Goal: Information Seeking & Learning: Compare options

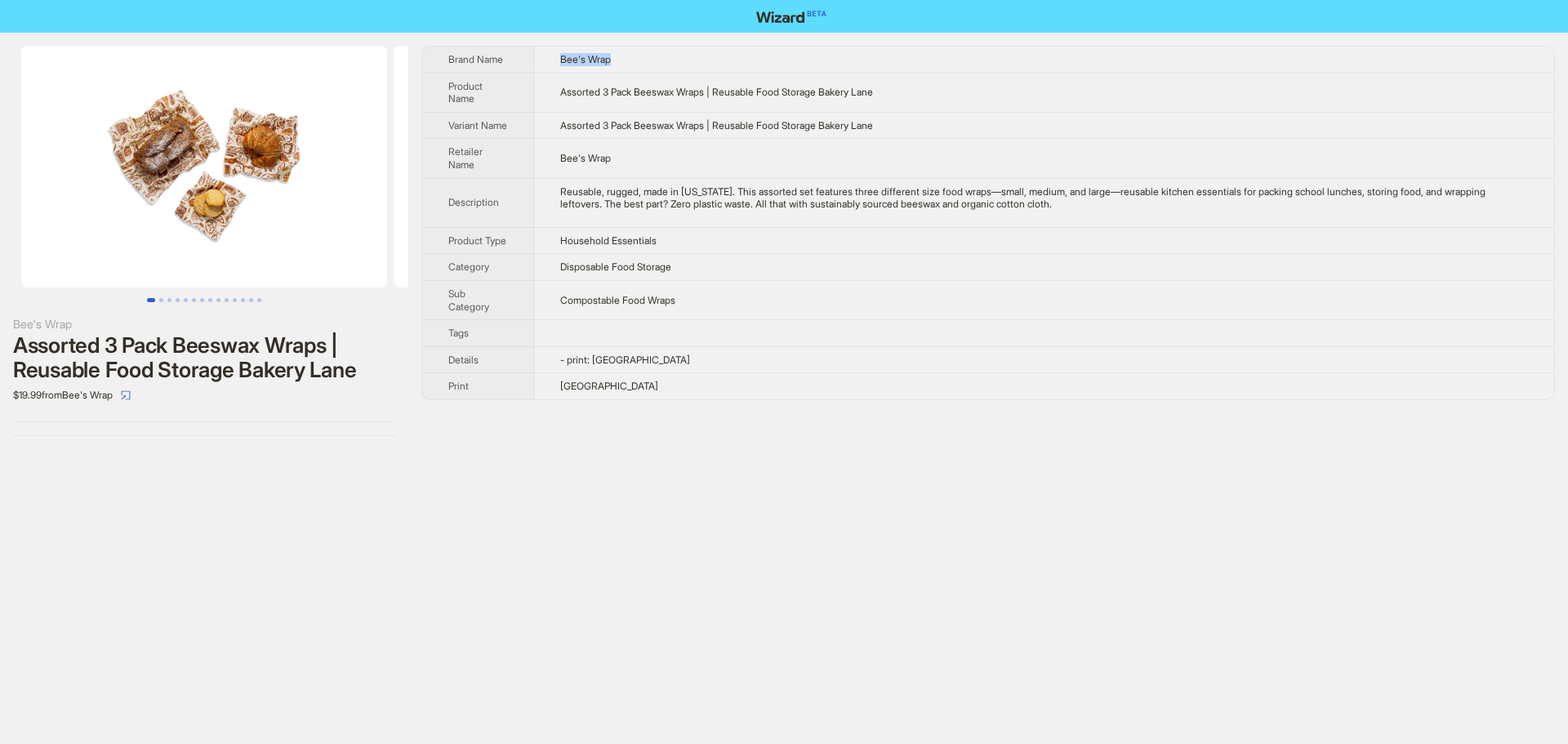
drag, startPoint x: 560, startPoint y: 63, endPoint x: 620, endPoint y: 69, distance: 60.3
click at [620, 69] on td "Bee's Wrap" at bounding box center [1044, 59] width 1020 height 26
click at [130, 393] on icon "select" at bounding box center [125, 395] width 9 height 9
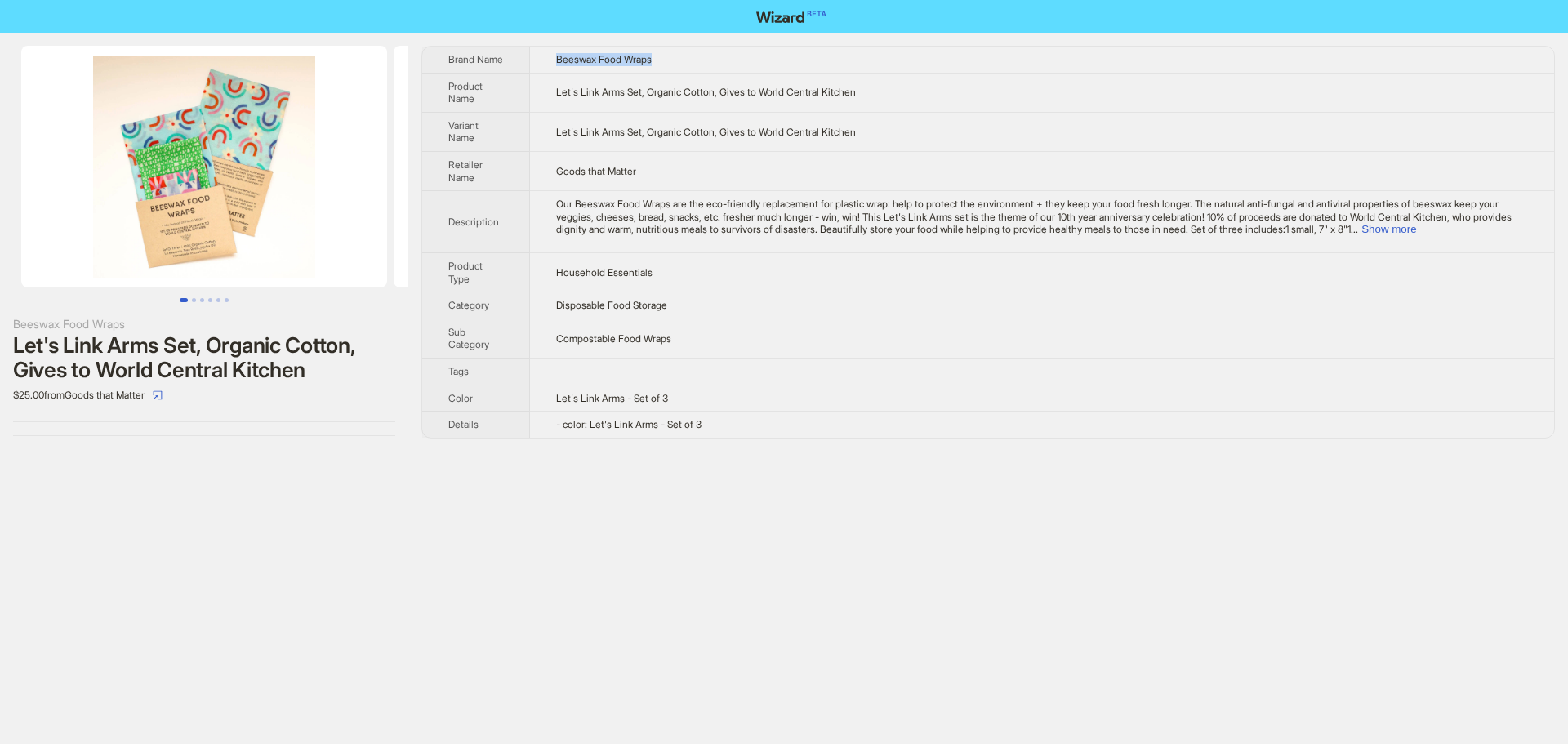
drag, startPoint x: 552, startPoint y: 61, endPoint x: 668, endPoint y: 62, distance: 116.0
click at [668, 62] on td "Beeswax Food Wraps" at bounding box center [1042, 59] width 1024 height 26
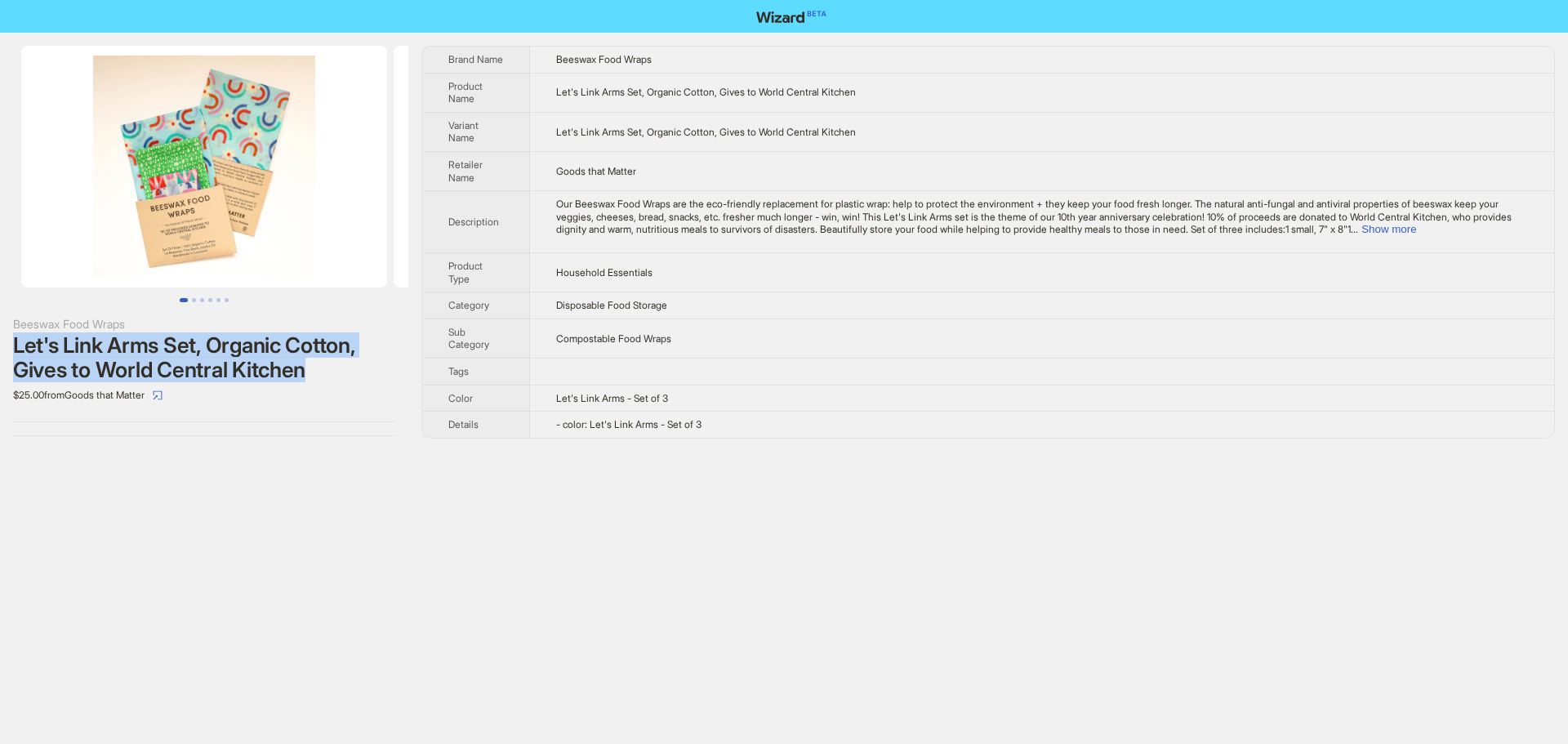
drag, startPoint x: 9, startPoint y: 344, endPoint x: 308, endPoint y: 375, distance: 300.6
click at [308, 375] on div "Beeswax Food Wraps Let's Link Arms Set, Organic Cotton, Gives to World Central …" at bounding box center [204, 241] width 409 height 417
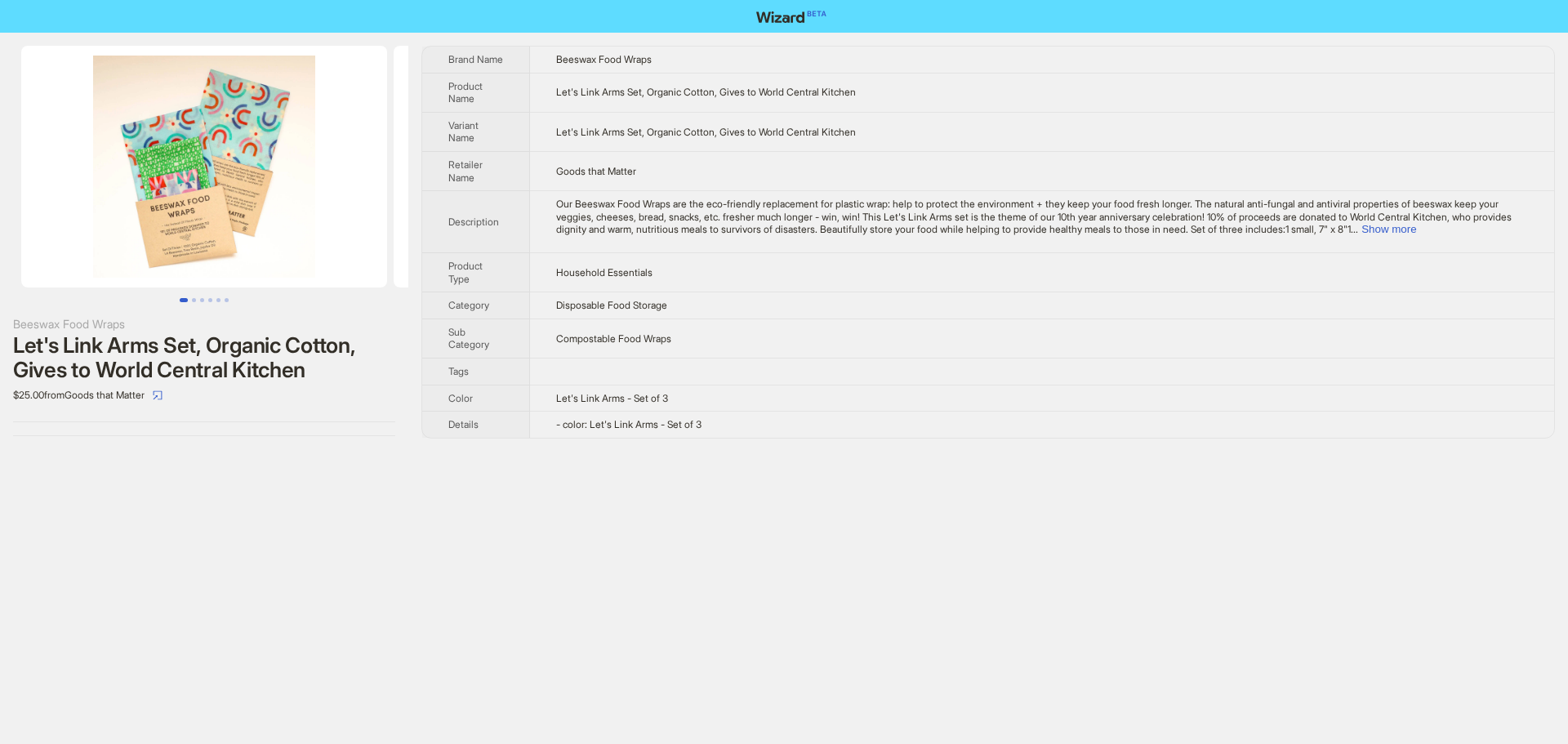
click at [180, 476] on div "Beeswax Food Wraps Let's Link Arms Set, Organic Cotton, Gives to World Central …" at bounding box center [784, 372] width 1568 height 744
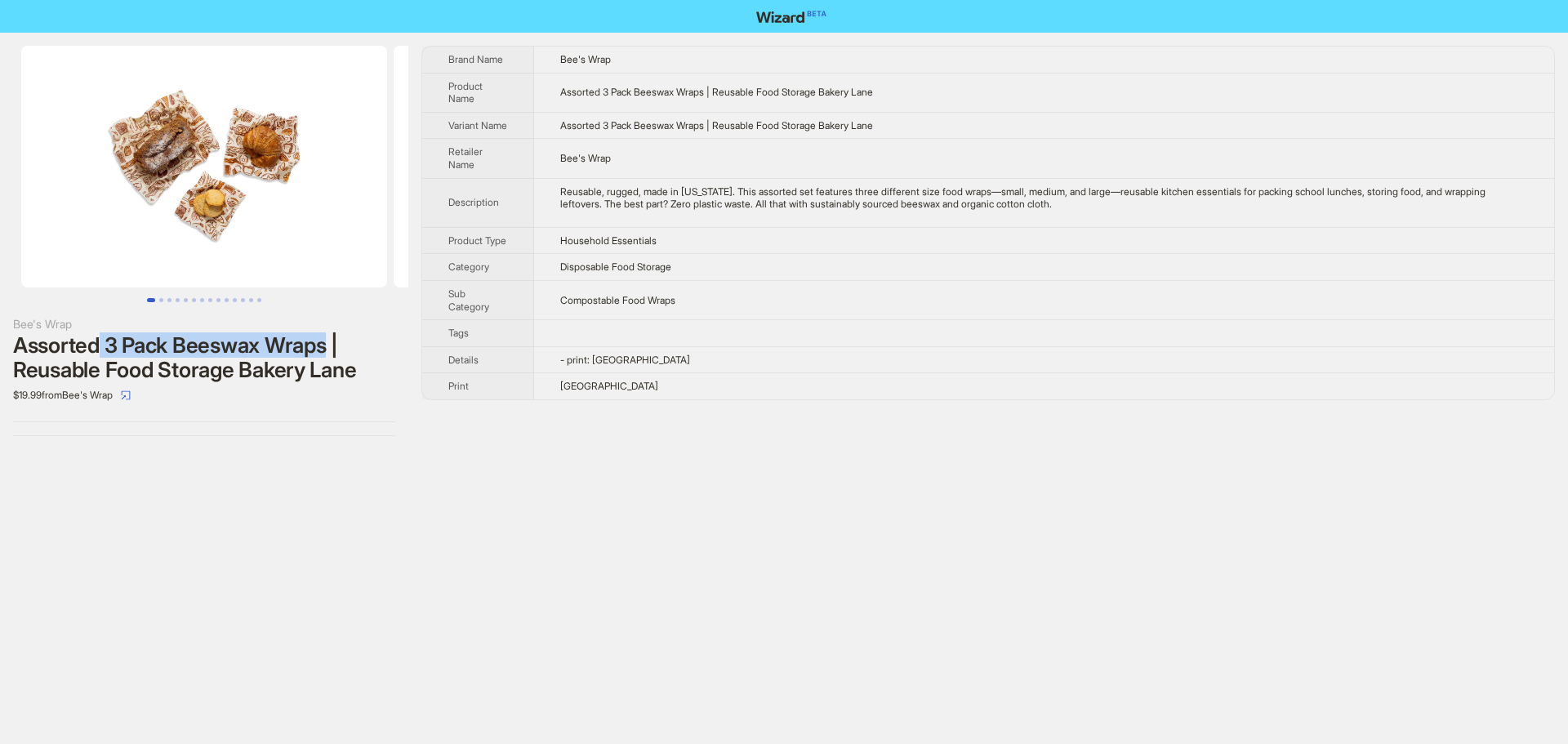
drag, startPoint x: 96, startPoint y: 342, endPoint x: 328, endPoint y: 339, distance: 232.0
click at [328, 339] on div "Assorted 3 Pack Beeswax Wraps | Reusable Food Storage Bakery Lane" at bounding box center [204, 357] width 382 height 49
drag, startPoint x: 96, startPoint y: 369, endPoint x: 148, endPoint y: 369, distance: 52.0
click at [148, 369] on div "Assorted 3 Pack Beeswax Wraps | Reusable Food Storage Bakery Lane" at bounding box center [204, 357] width 382 height 49
drag, startPoint x: 562, startPoint y: 172, endPoint x: 619, endPoint y: 174, distance: 57.0
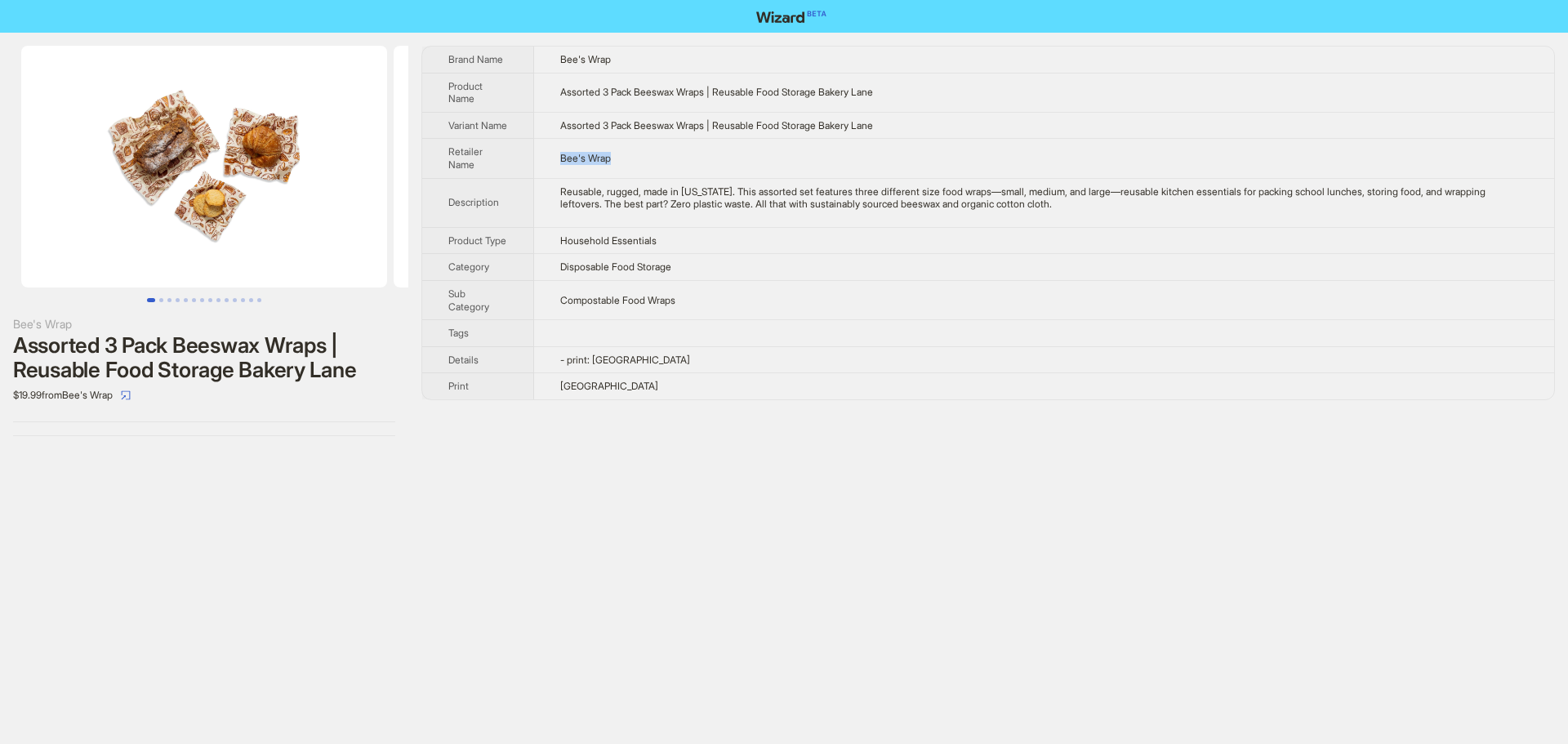
click at [619, 174] on td "Bee's Wrap" at bounding box center [1044, 159] width 1020 height 39
click at [638, 165] on td "Bee's Wrap" at bounding box center [1044, 159] width 1020 height 39
drag, startPoint x: 560, startPoint y: 61, endPoint x: 637, endPoint y: 62, distance: 77.0
click at [637, 62] on td "Bee's Wrap" at bounding box center [1044, 59] width 1020 height 26
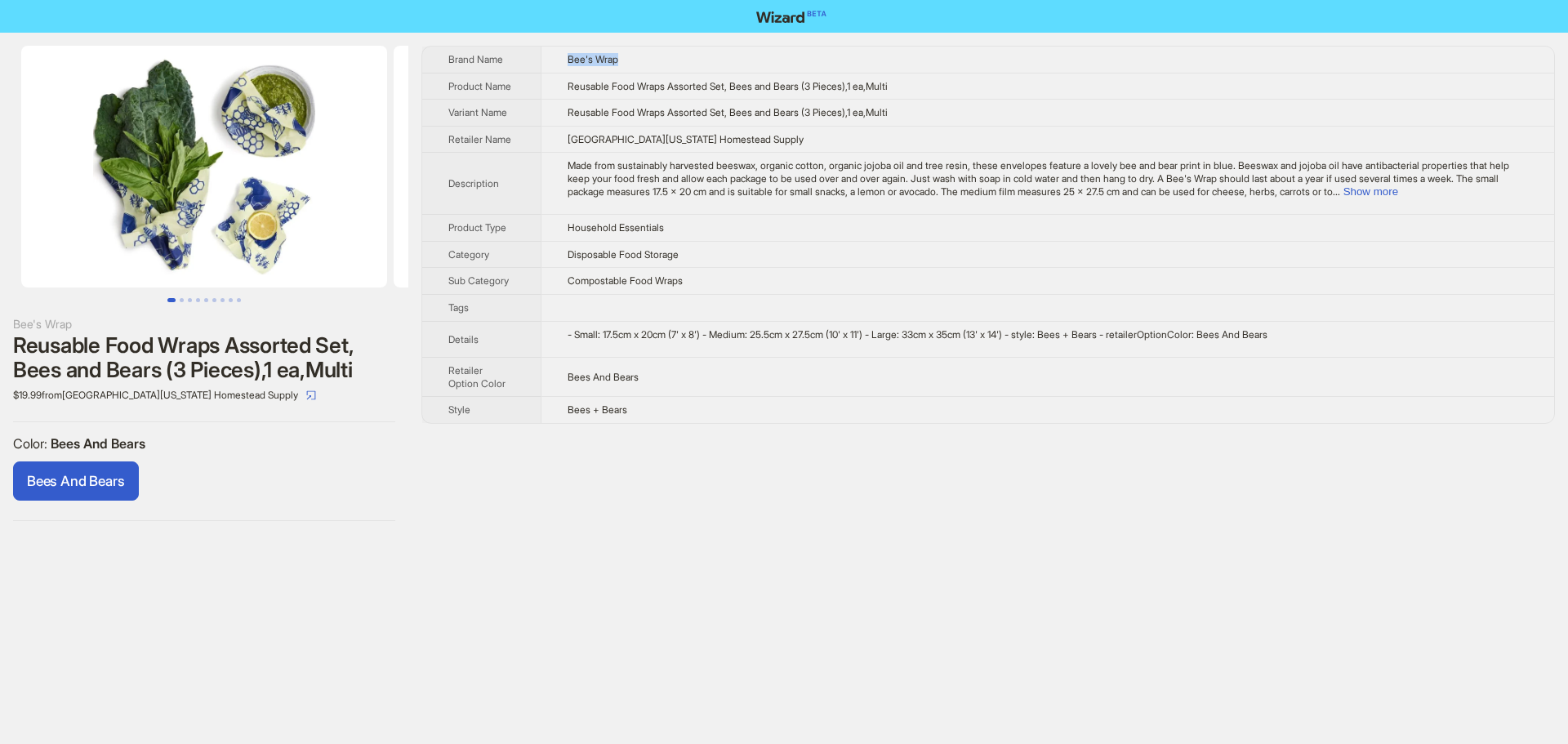
drag, startPoint x: 566, startPoint y: 57, endPoint x: 625, endPoint y: 57, distance: 59.0
click at [625, 57] on td "Bee's Wrap" at bounding box center [1047, 59] width 1014 height 26
drag, startPoint x: 109, startPoint y: 344, endPoint x: 214, endPoint y: 344, distance: 105.0
click at [214, 344] on div "Reusable Food Wraps Assorted Set, Bees and Bears (3 Pieces),1 ea,Multi" at bounding box center [204, 357] width 382 height 49
drag, startPoint x: 25, startPoint y: 372, endPoint x: 72, endPoint y: 369, distance: 47.1
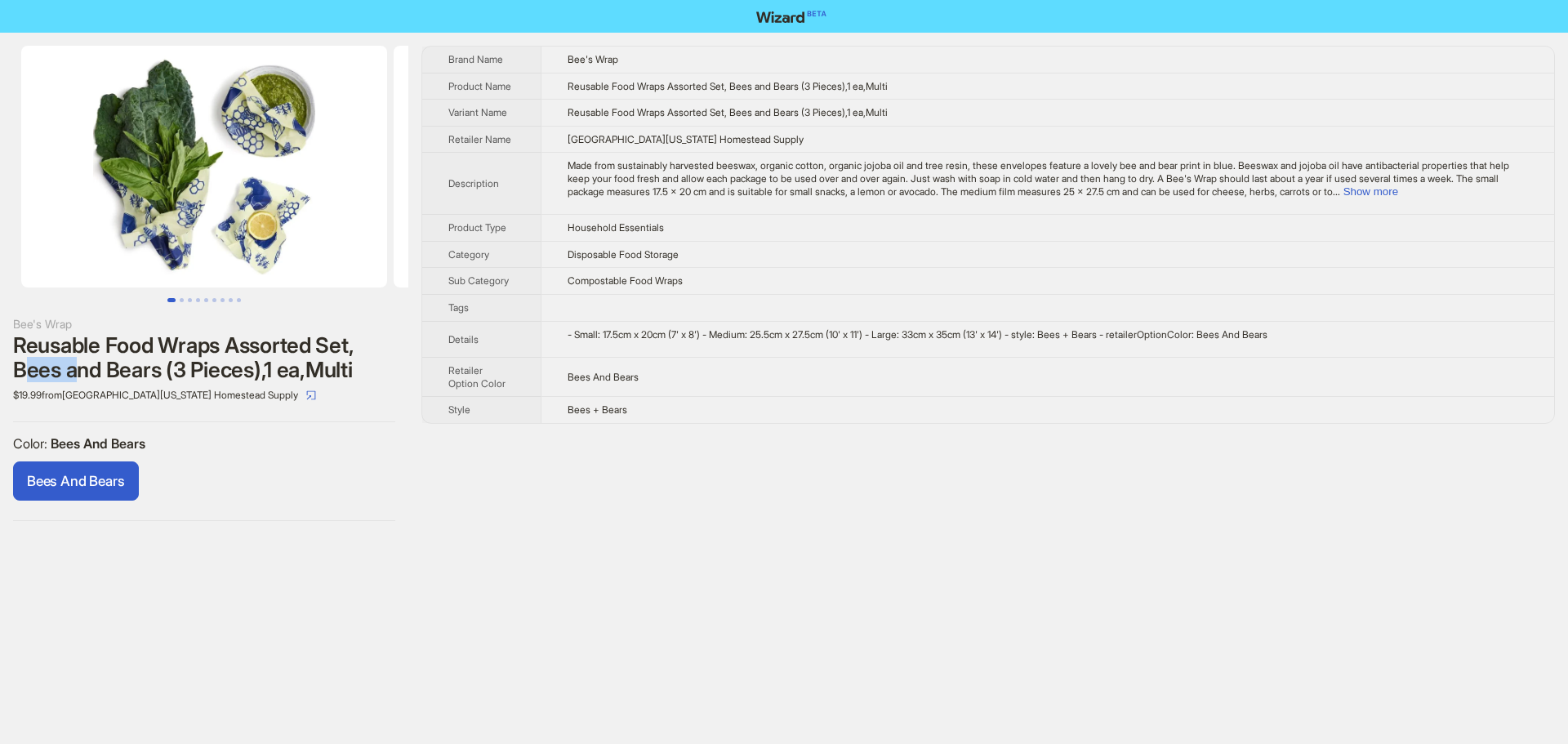
click at [72, 369] on div "Reusable Food Wraps Assorted Set, Bees and Bears (3 Pieces),1 ea,Multi" at bounding box center [204, 357] width 382 height 49
click at [60, 371] on div "Reusable Food Wraps Assorted Set, Bees and Bears (3 Pieces),1 ea,Multi" at bounding box center [204, 357] width 382 height 49
drag, startPoint x: 57, startPoint y: 370, endPoint x: 20, endPoint y: 368, distance: 37.1
click at [20, 368] on div "Reusable Food Wraps Assorted Set, Bees and Bears (3 Pieces),1 ea,Multi" at bounding box center [204, 357] width 382 height 49
drag, startPoint x: 218, startPoint y: 342, endPoint x: 111, endPoint y: 344, distance: 107.0
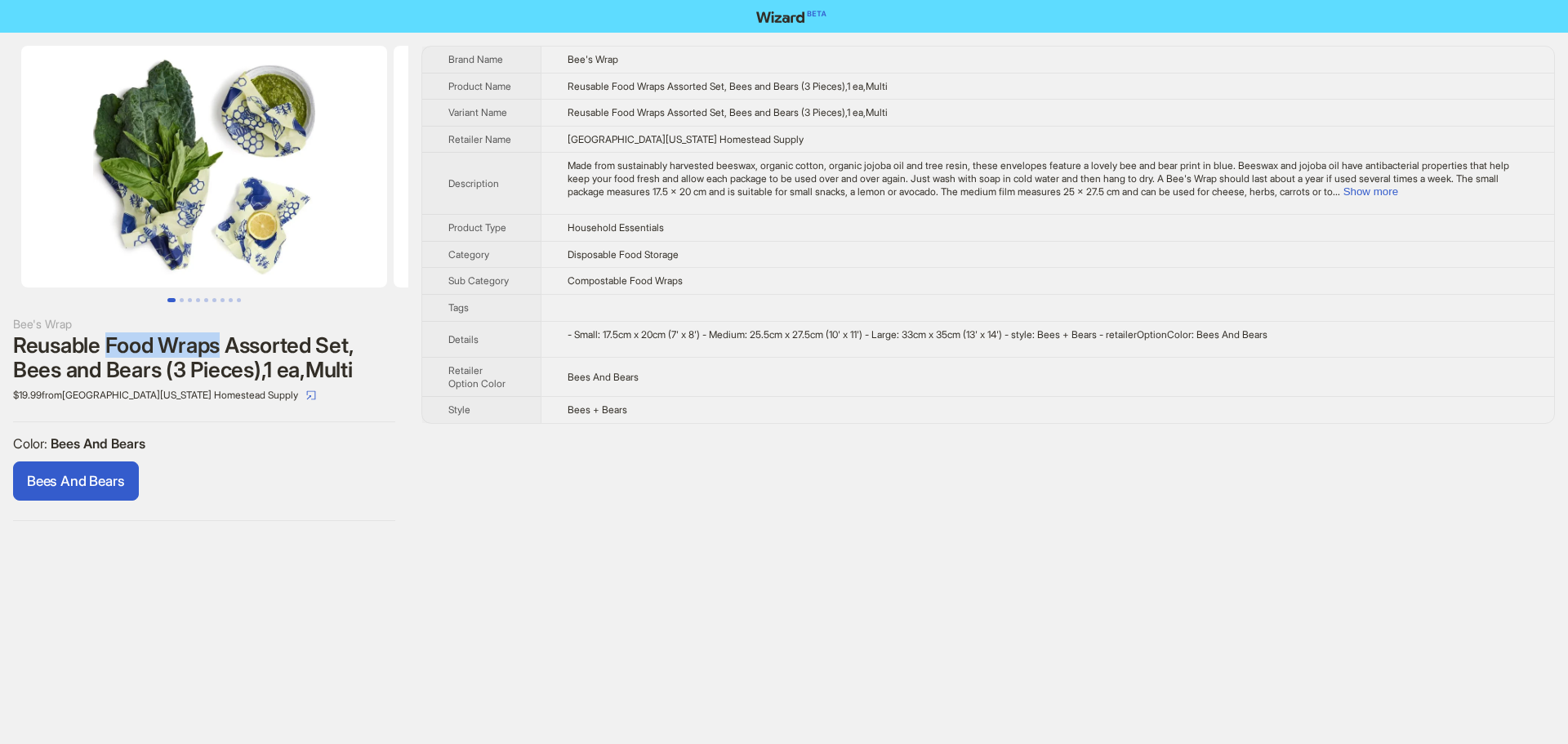
click at [111, 344] on div "Reusable Food Wraps Assorted Set, Bees and Bears (3 Pieces),1 ea,Multi" at bounding box center [204, 357] width 382 height 49
drag, startPoint x: 558, startPoint y: 81, endPoint x: 673, endPoint y: 87, distance: 115.2
click at [673, 87] on td "Reusable Food Wraps Assorted Set, Bees and Bears (3 Pieces),1 ea,Multi" at bounding box center [1047, 86] width 1014 height 27
click at [878, 141] on td "North Georgia Homestead Supply" at bounding box center [1047, 139] width 1014 height 27
click at [1398, 192] on button "Show more" at bounding box center [1371, 191] width 55 height 12
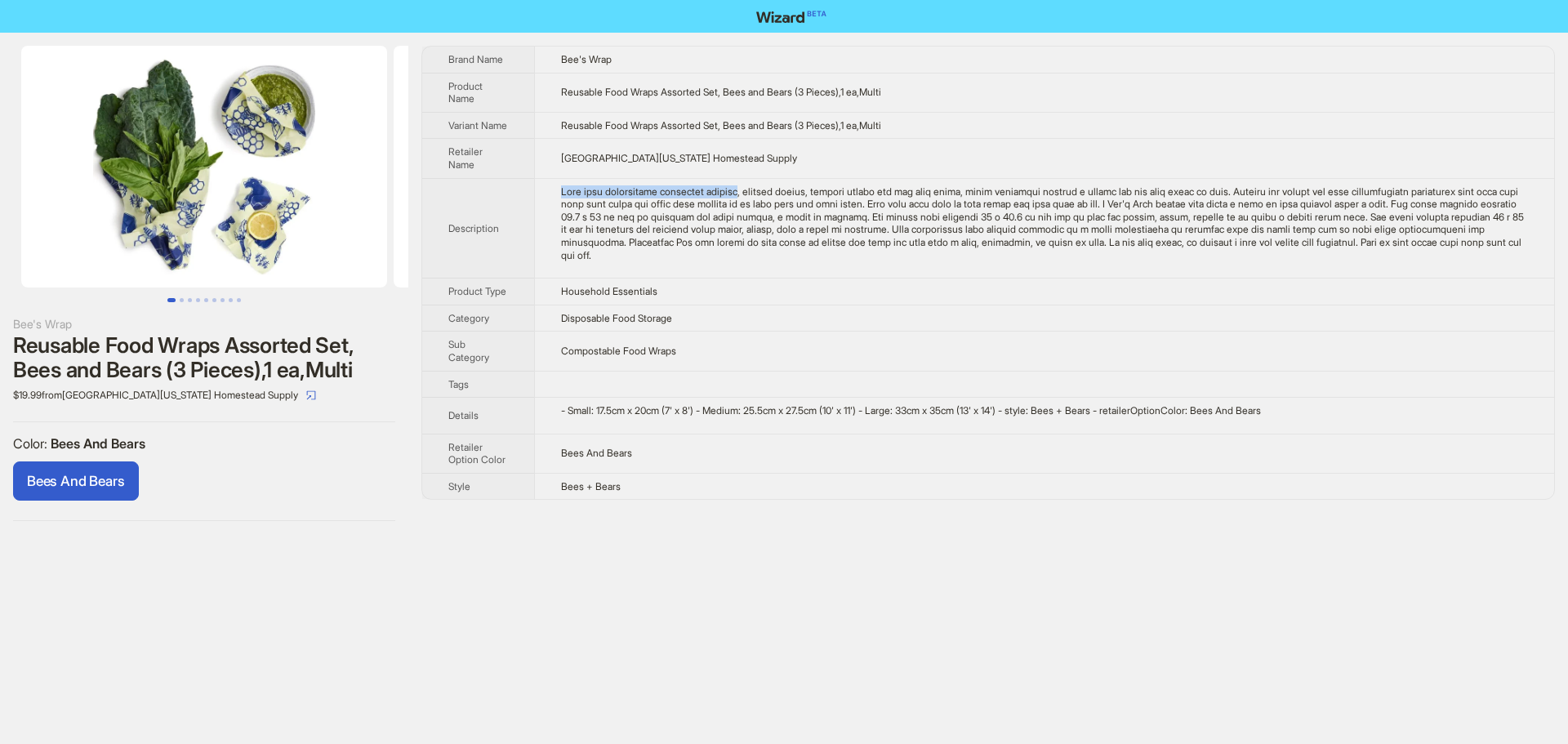
drag, startPoint x: 532, startPoint y: 201, endPoint x: 761, endPoint y: 205, distance: 229.0
click at [761, 205] on tr "Description" at bounding box center [988, 228] width 1132 height 100
drag, startPoint x: 638, startPoint y: 61, endPoint x: 552, endPoint y: 61, distance: 86.0
click at [552, 61] on td "Bee's Wrap" at bounding box center [1044, 59] width 1020 height 26
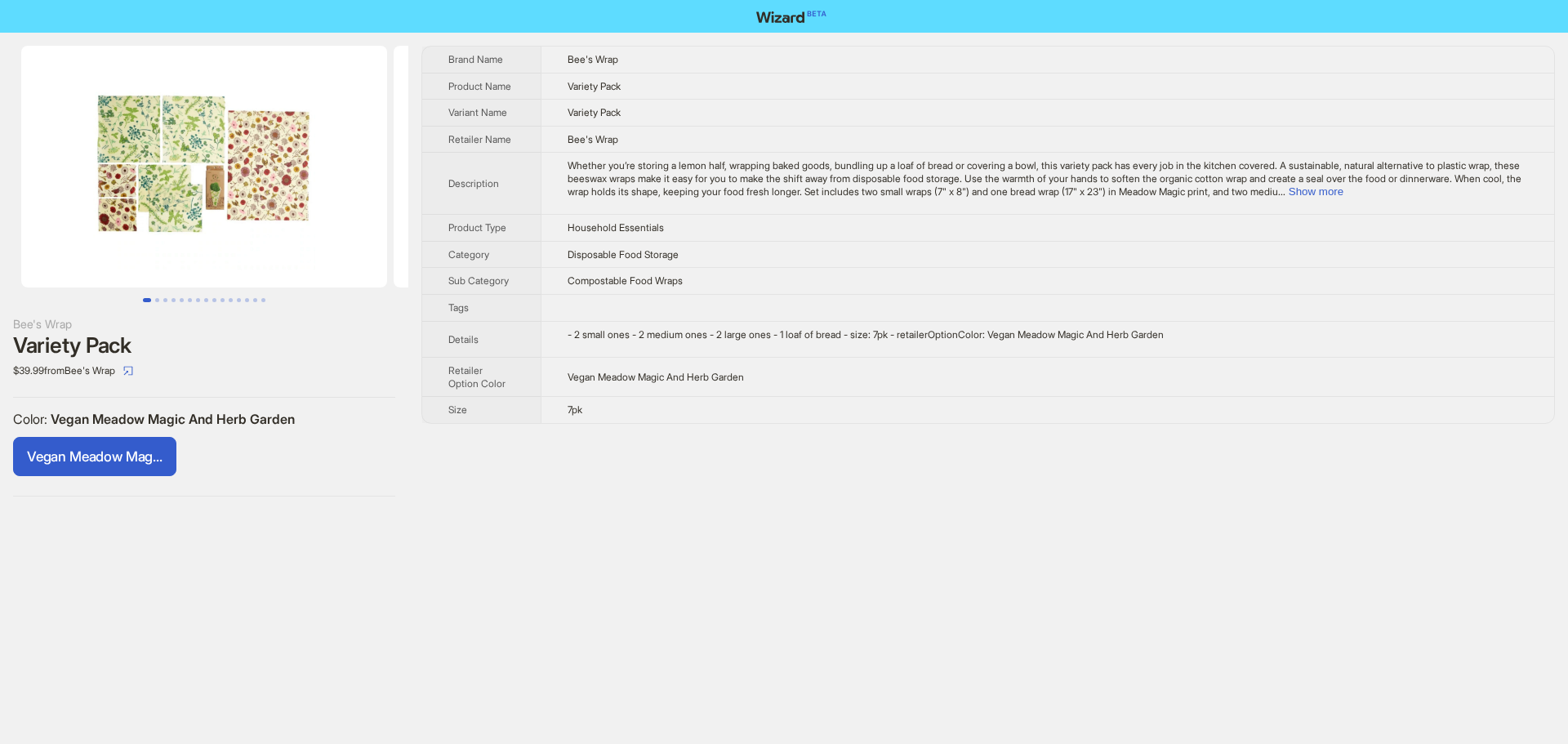
click at [102, 457] on span "Vegan Meadow Mag..." at bounding box center [94, 456] width 135 height 16
click at [1344, 192] on button "Show more" at bounding box center [1316, 191] width 55 height 12
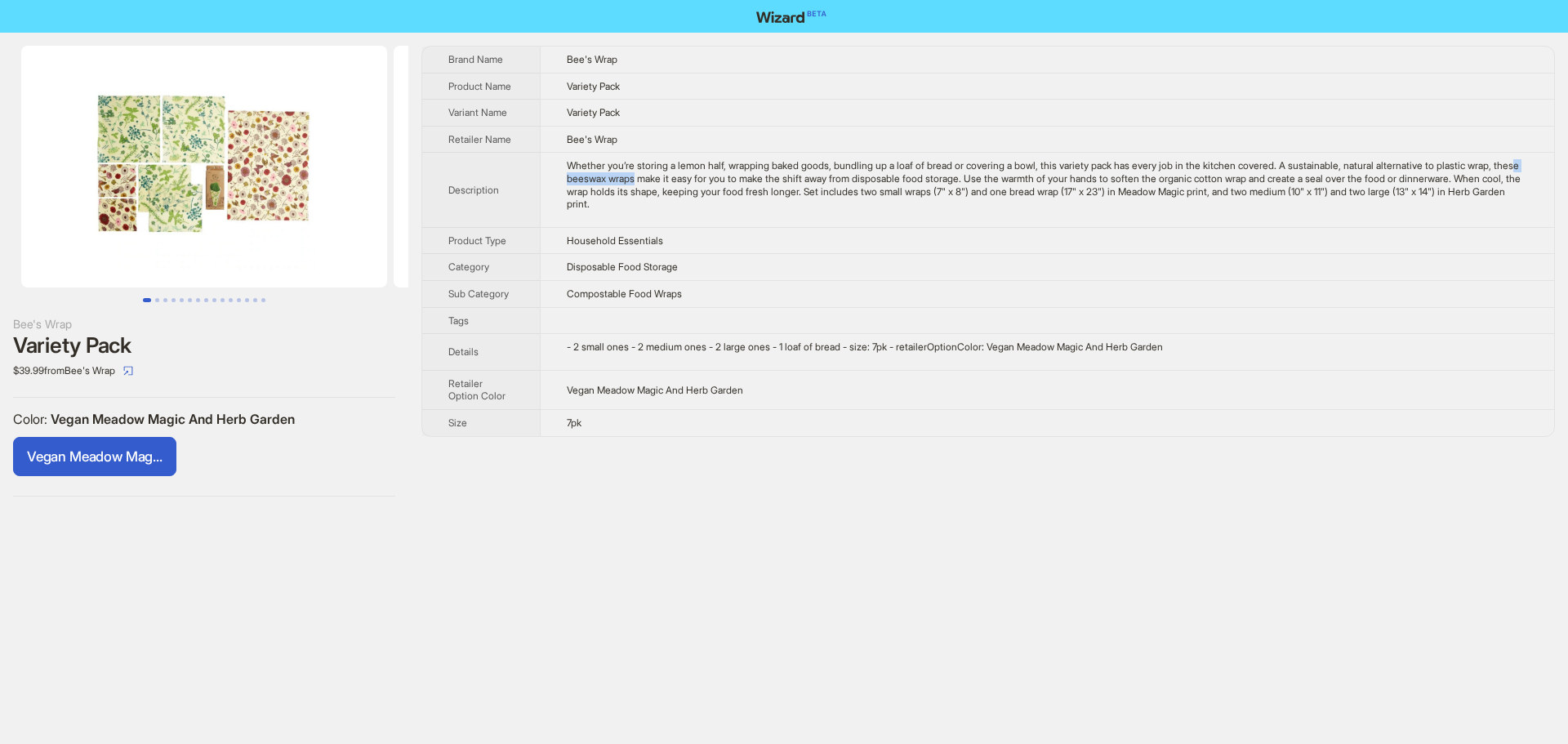
drag, startPoint x: 698, startPoint y: 183, endPoint x: 617, endPoint y: 183, distance: 81.0
click at [617, 183] on div "Whether you’re storing a lemon half, wrapping baked goods, bundling up a loaf o…" at bounding box center [1047, 184] width 961 height 51
click at [955, 196] on div "Whether you’re storing a lemon half, wrapping baked goods, bundling up a loaf o…" at bounding box center [1047, 184] width 961 height 51
drag, startPoint x: 637, startPoint y: 50, endPoint x: 567, endPoint y: 61, distance: 70.9
click at [567, 61] on td "Bee's Wrap" at bounding box center [1047, 59] width 1014 height 26
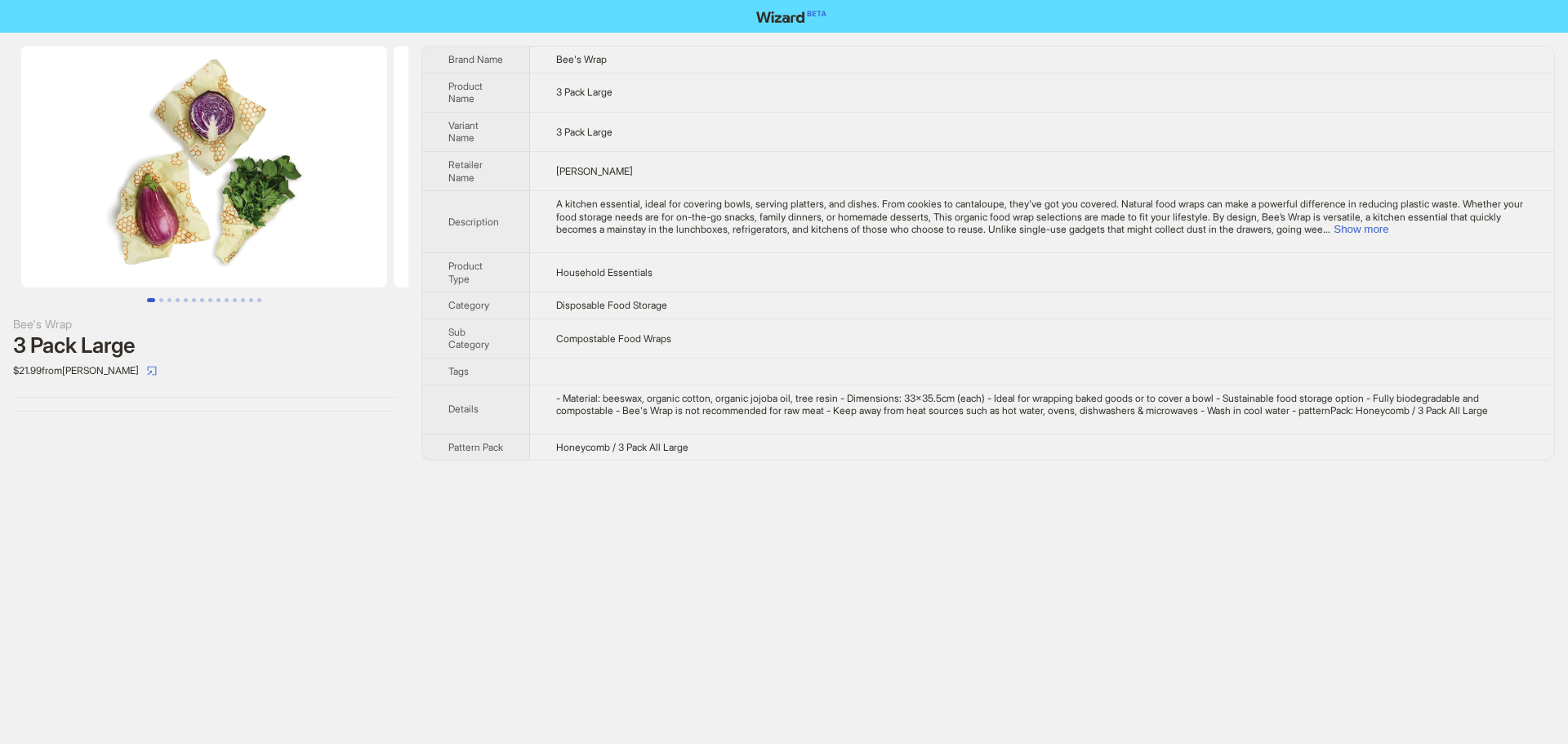
click at [1186, 102] on td "3 Pack Large" at bounding box center [1042, 93] width 1024 height 39
click at [1388, 227] on button "Show more" at bounding box center [1361, 229] width 55 height 12
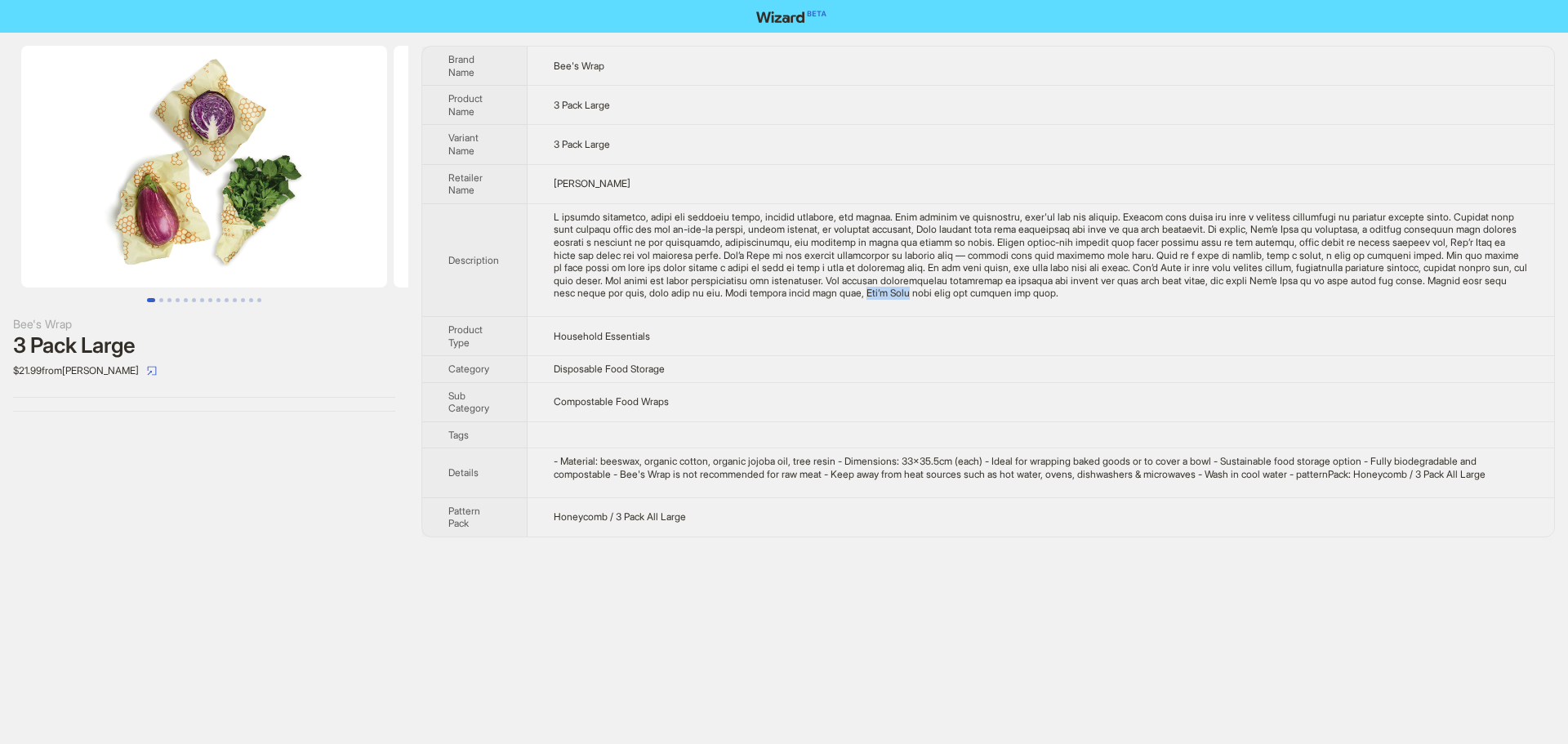
drag, startPoint x: 1198, startPoint y: 296, endPoint x: 1249, endPoint y: 308, distance: 52.4
click at [1249, 308] on td at bounding box center [1041, 260] width 1026 height 113
drag, startPoint x: 618, startPoint y: 253, endPoint x: 672, endPoint y: 256, distance: 54.1
click at [672, 256] on div "A kitchen essential, ideal for covering bowls, serving platters, and dishes. Fr…" at bounding box center [1040, 255] width 974 height 89
drag, startPoint x: 853, startPoint y: 256, endPoint x: 919, endPoint y: 261, distance: 66.2
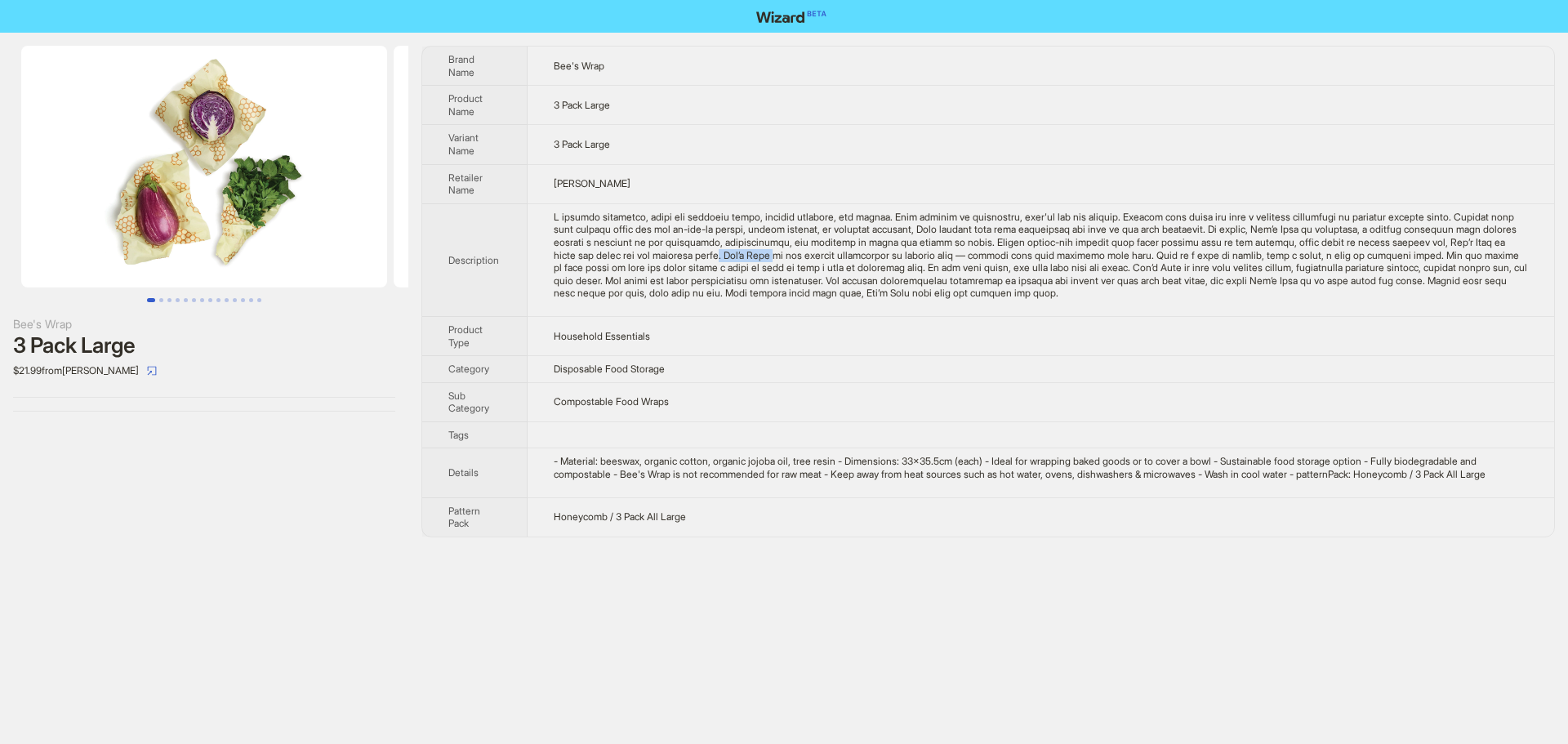
click at [913, 257] on div "A kitchen essential, ideal for covering bowls, serving platters, and dishes. Fr…" at bounding box center [1040, 255] width 974 height 89
drag, startPoint x: 1198, startPoint y: 291, endPoint x: 1249, endPoint y: 293, distance: 51.0
click at [1249, 293] on div "A kitchen essential, ideal for covering bowls, serving platters, and dishes. Fr…" at bounding box center [1040, 255] width 974 height 89
click at [1149, 329] on td "Household Essentials" at bounding box center [1041, 336] width 1026 height 39
drag, startPoint x: 1386, startPoint y: 297, endPoint x: 1196, endPoint y: 294, distance: 190.0
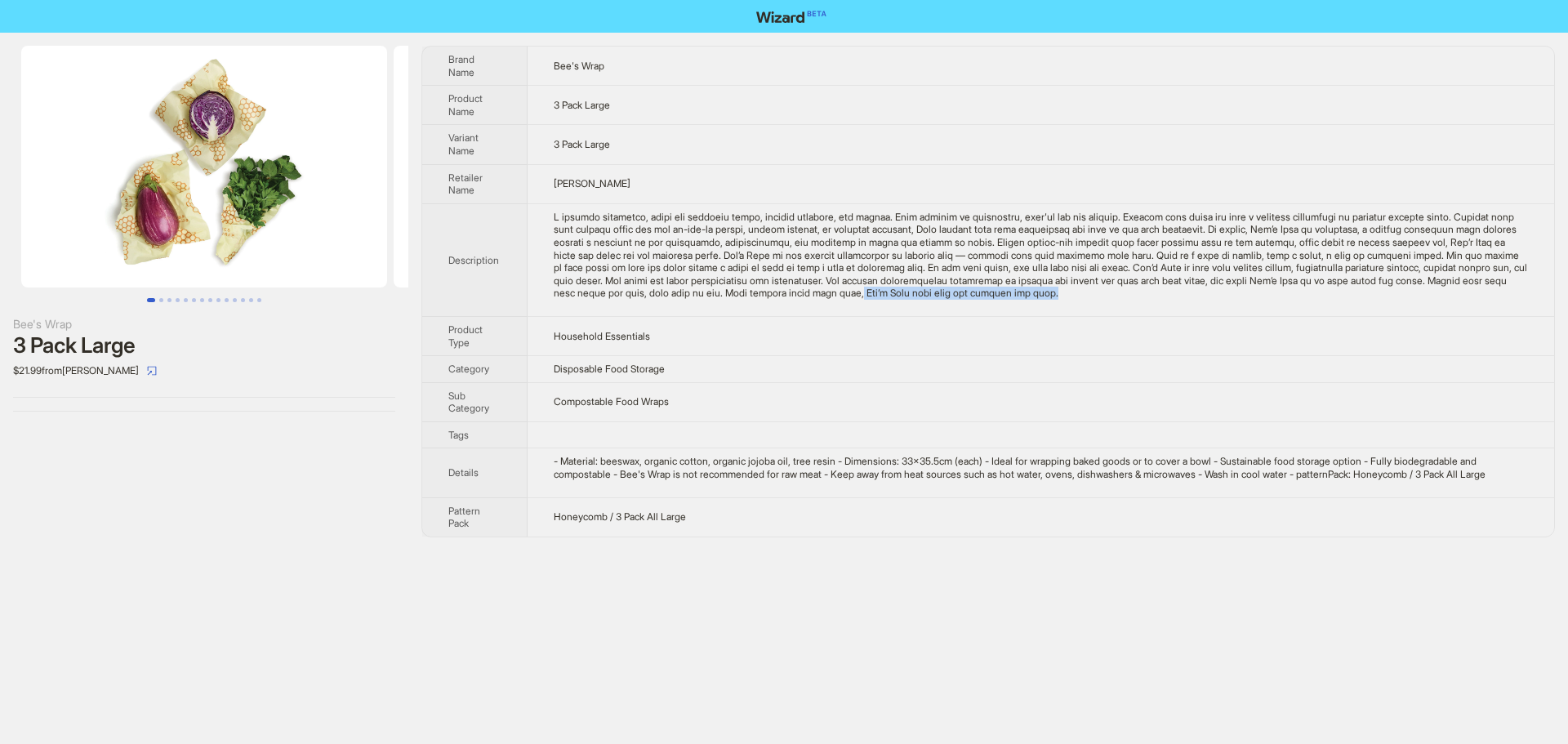
click at [1196, 294] on div "A kitchen essential, ideal for covering bowls, serving platters, and dishes. Fr…" at bounding box center [1040, 255] width 974 height 89
drag, startPoint x: 637, startPoint y: 58, endPoint x: 549, endPoint y: 65, distance: 88.3
click at [549, 65] on td "Bee's Wrap" at bounding box center [1041, 66] width 1026 height 39
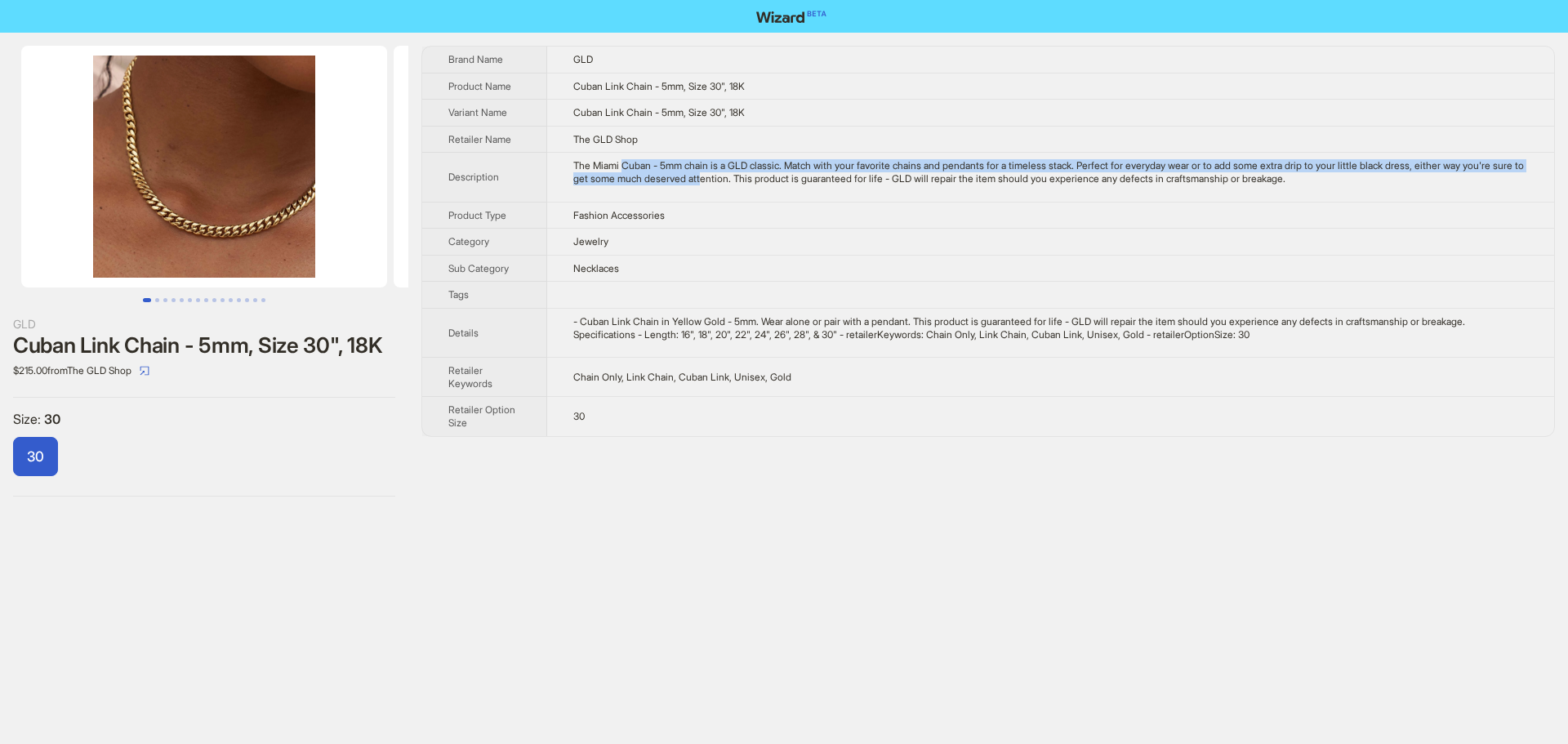
drag, startPoint x: 626, startPoint y: 165, endPoint x: 775, endPoint y: 177, distance: 149.5
click at [775, 177] on div "The Miami Cuban - 5mm chain is a GLD classic. Match with your favorite chains a…" at bounding box center [1050, 172] width 955 height 26
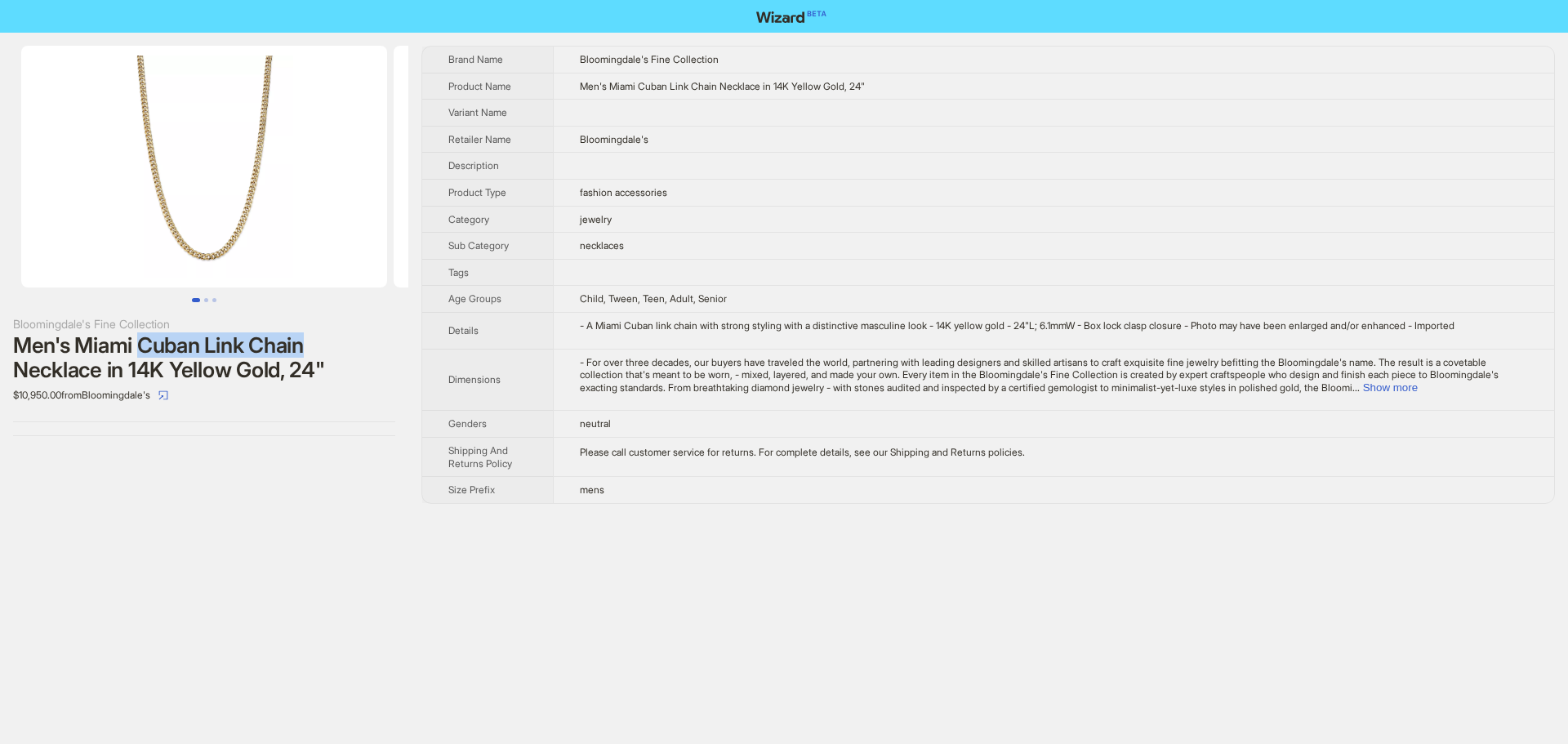
drag, startPoint x: 141, startPoint y: 345, endPoint x: 318, endPoint y: 342, distance: 177.0
click at [318, 342] on div "Men's Miami Cuban Link Chain Necklace in 14K Yellow Gold, 24"" at bounding box center [204, 357] width 382 height 49
click at [724, 142] on td "Bloomingdale's" at bounding box center [1053, 139] width 1001 height 27
drag, startPoint x: 581, startPoint y: 196, endPoint x: 660, endPoint y: 200, distance: 79.1
click at [660, 200] on td "fashion accessories" at bounding box center [1053, 192] width 1001 height 27
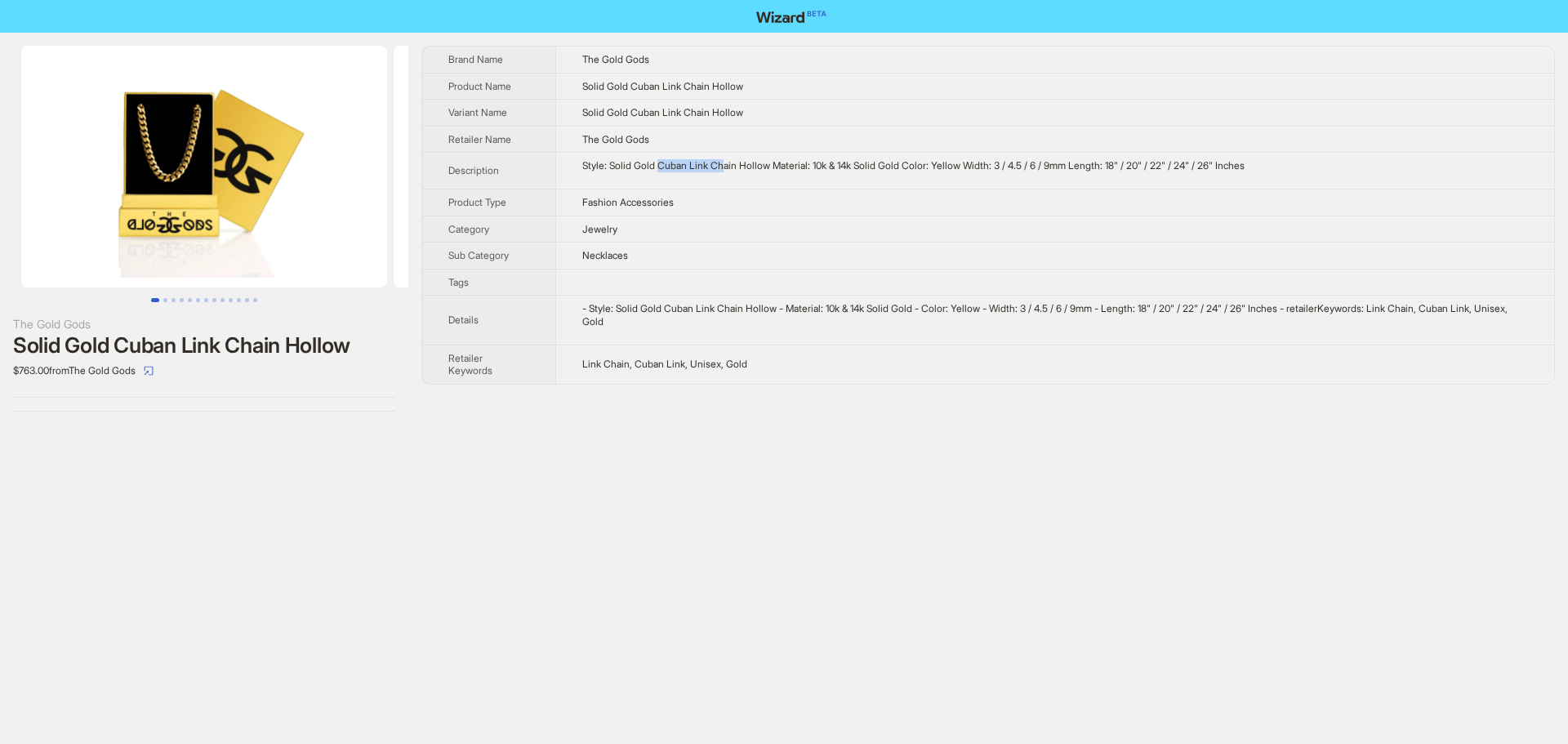
drag, startPoint x: 661, startPoint y: 165, endPoint x: 729, endPoint y: 166, distance: 68.0
click at [729, 166] on div "Style: Solid Gold Cuban Link Chain Hollow Material: 10k & 14k Solid Gold Color:…" at bounding box center [1056, 165] width 946 height 13
click at [743, 538] on div "The Gold Gods Solid Gold Cuban Link Chain Hollow $763.00 from The Gold Gods Bra…" at bounding box center [784, 372] width 1568 height 744
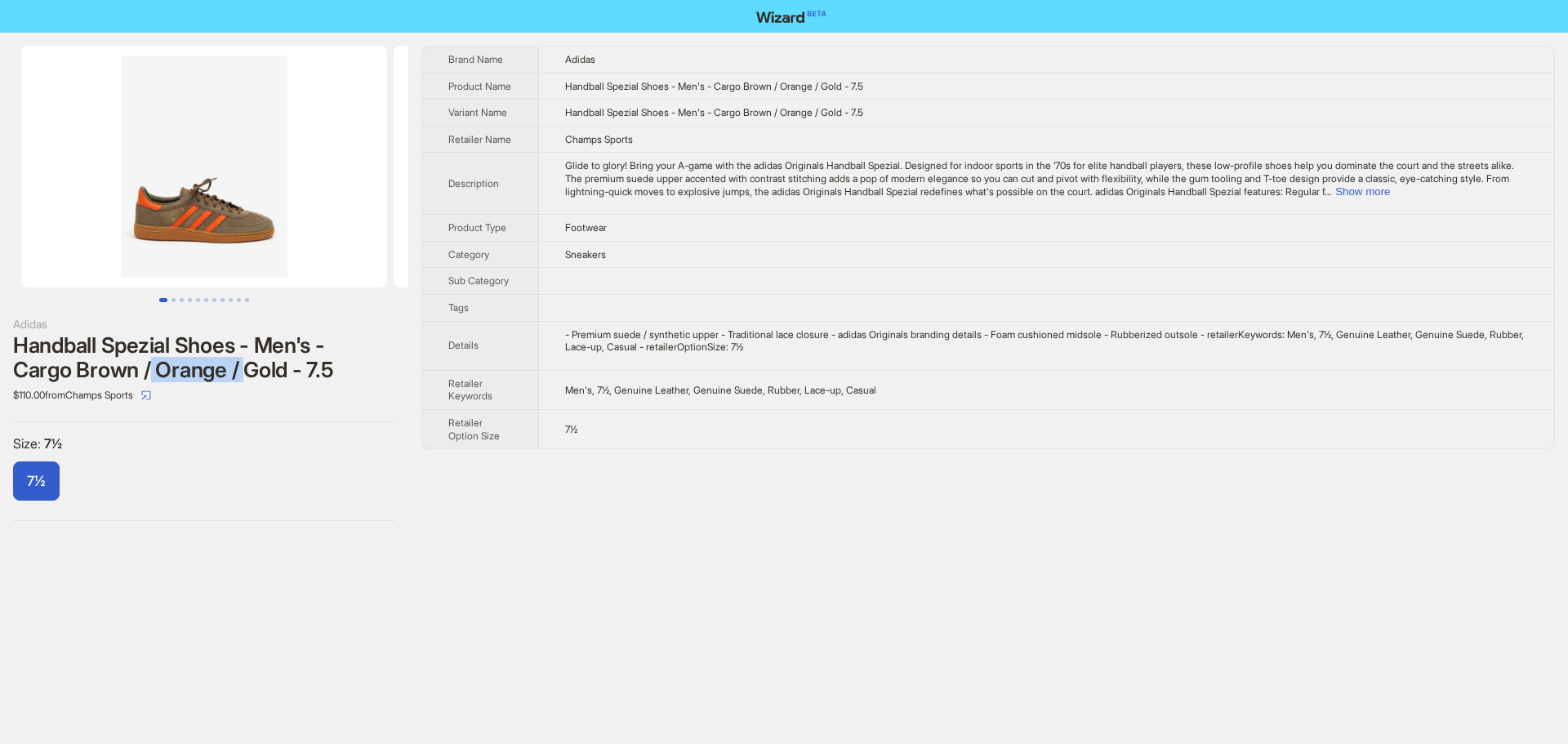
drag, startPoint x: 153, startPoint y: 369, endPoint x: 251, endPoint y: 371, distance: 98.0
click at [251, 371] on div "Handball Spezial Shoes - Men's - Cargo Brown / Orange / Gold - 7.5" at bounding box center [204, 357] width 382 height 49
click at [345, 320] on div "Adidas" at bounding box center [204, 324] width 382 height 18
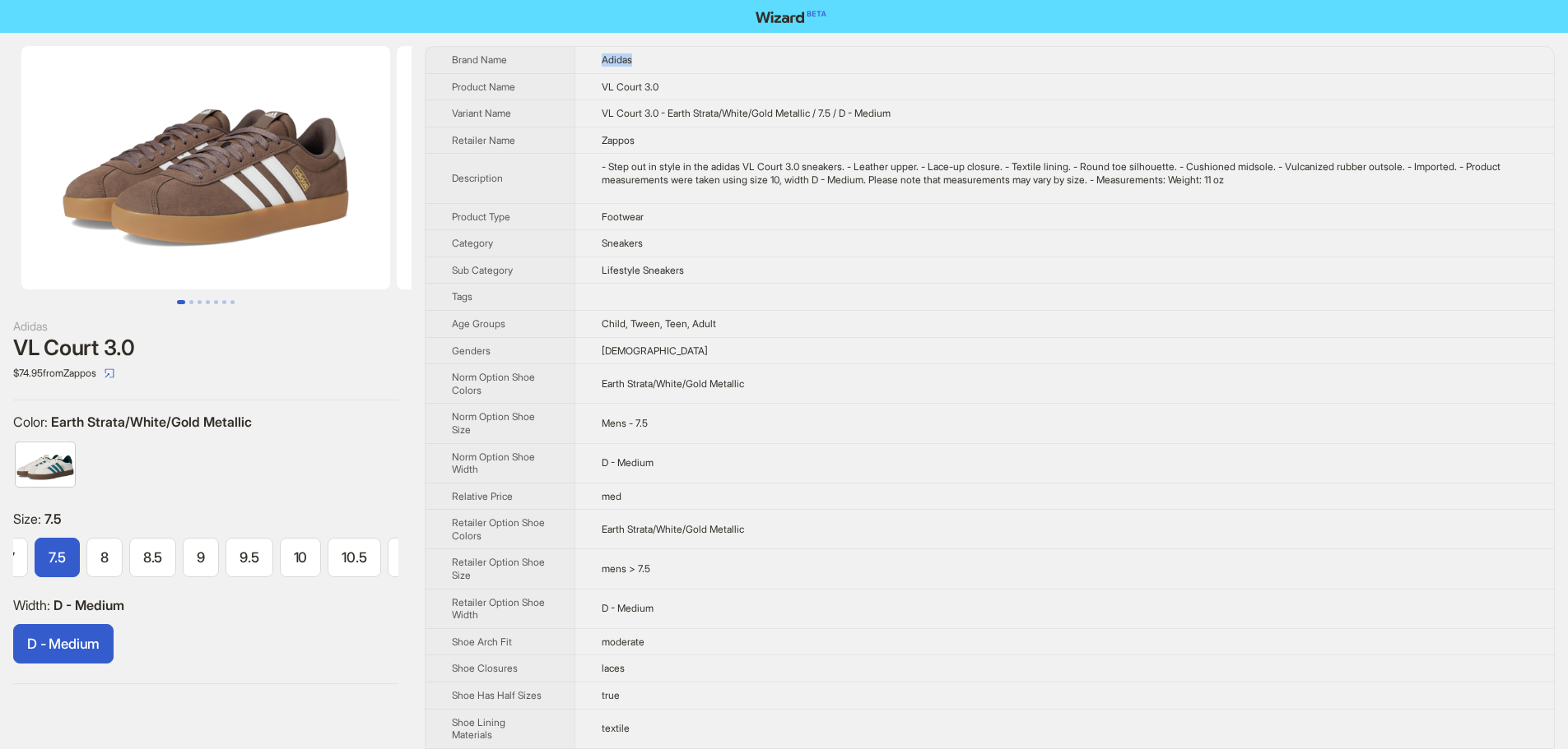
drag, startPoint x: 594, startPoint y: 60, endPoint x: 688, endPoint y: 61, distance: 94.0
click at [688, 61] on td "Adidas" at bounding box center [1064, 60] width 979 height 26
click at [962, 135] on td "Zappos" at bounding box center [1064, 140] width 979 height 27
drag, startPoint x: 54, startPoint y: 424, endPoint x: 254, endPoint y: 250, distance: 265.1
click at [115, 429] on span "Earth Strata/White/Gold Metallic" at bounding box center [151, 421] width 201 height 16
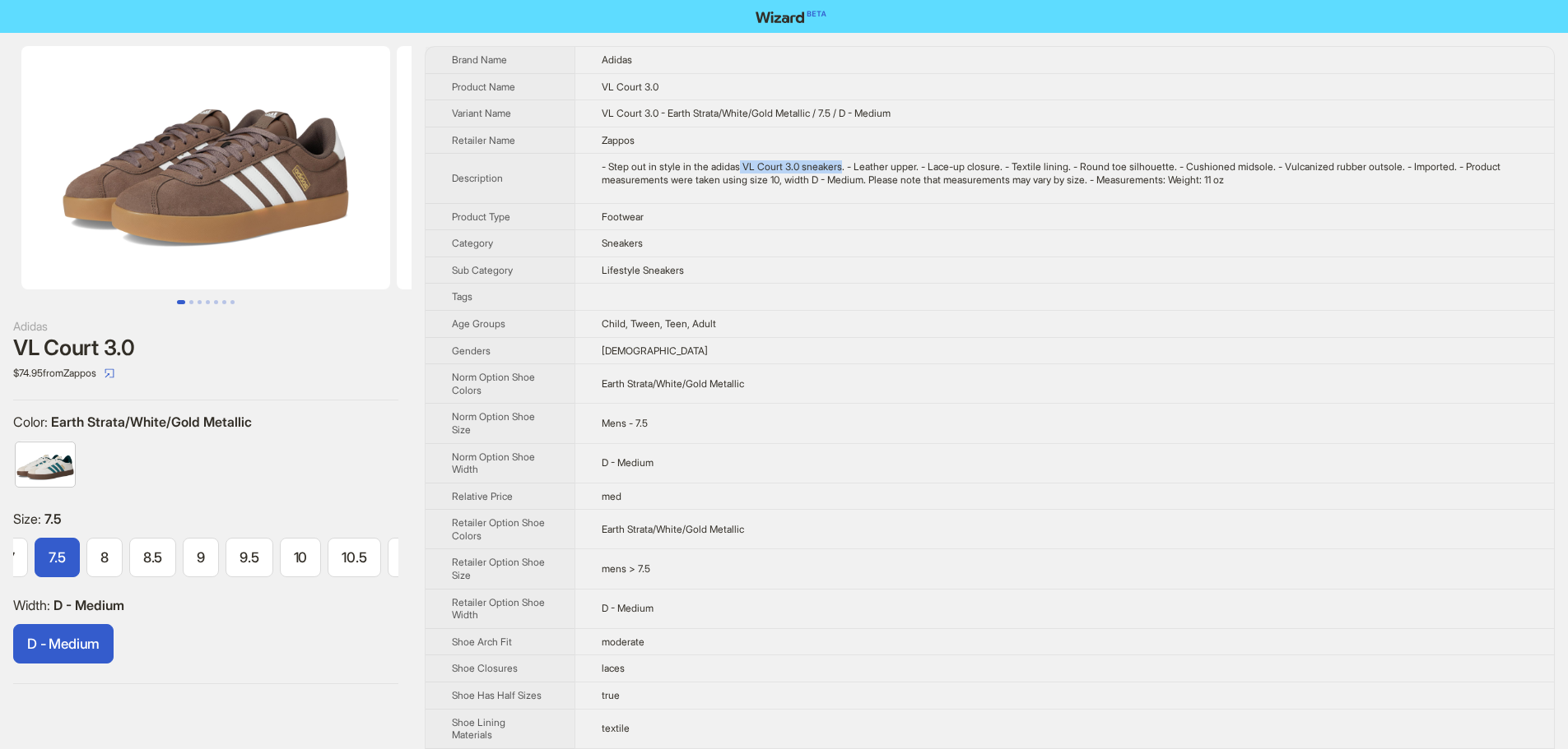
drag, startPoint x: 748, startPoint y: 164, endPoint x: 852, endPoint y: 164, distance: 104.0
click at [852, 164] on div "- Step out in style in the adidas VL Court 3.0 sneakers. - Leather upper. - Lac…" at bounding box center [1065, 173] width 926 height 26
drag, startPoint x: 629, startPoint y: 87, endPoint x: 696, endPoint y: 96, distance: 67.6
click at [696, 96] on td "VL Court 3.0" at bounding box center [1064, 86] width 979 height 27
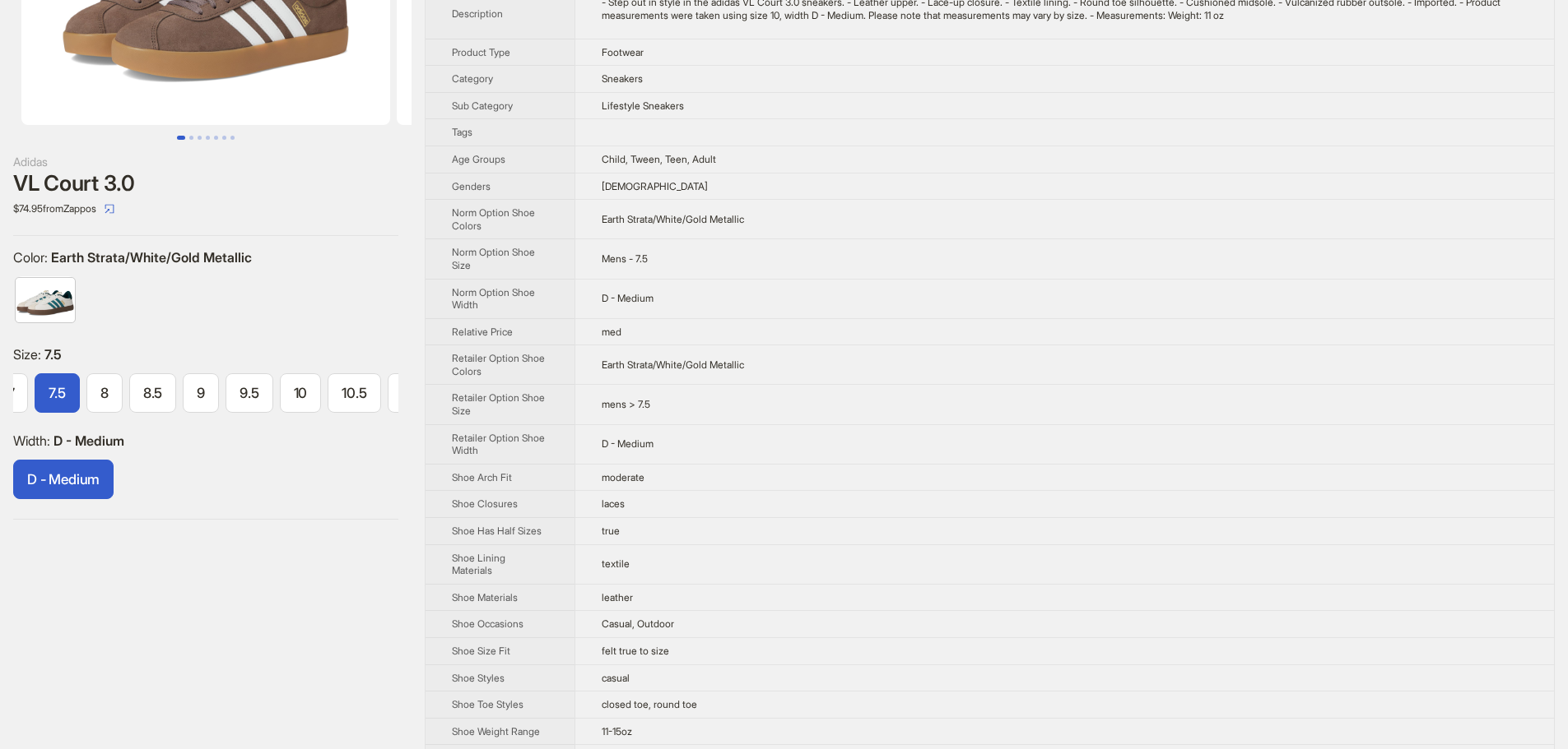
scroll to position [228, 0]
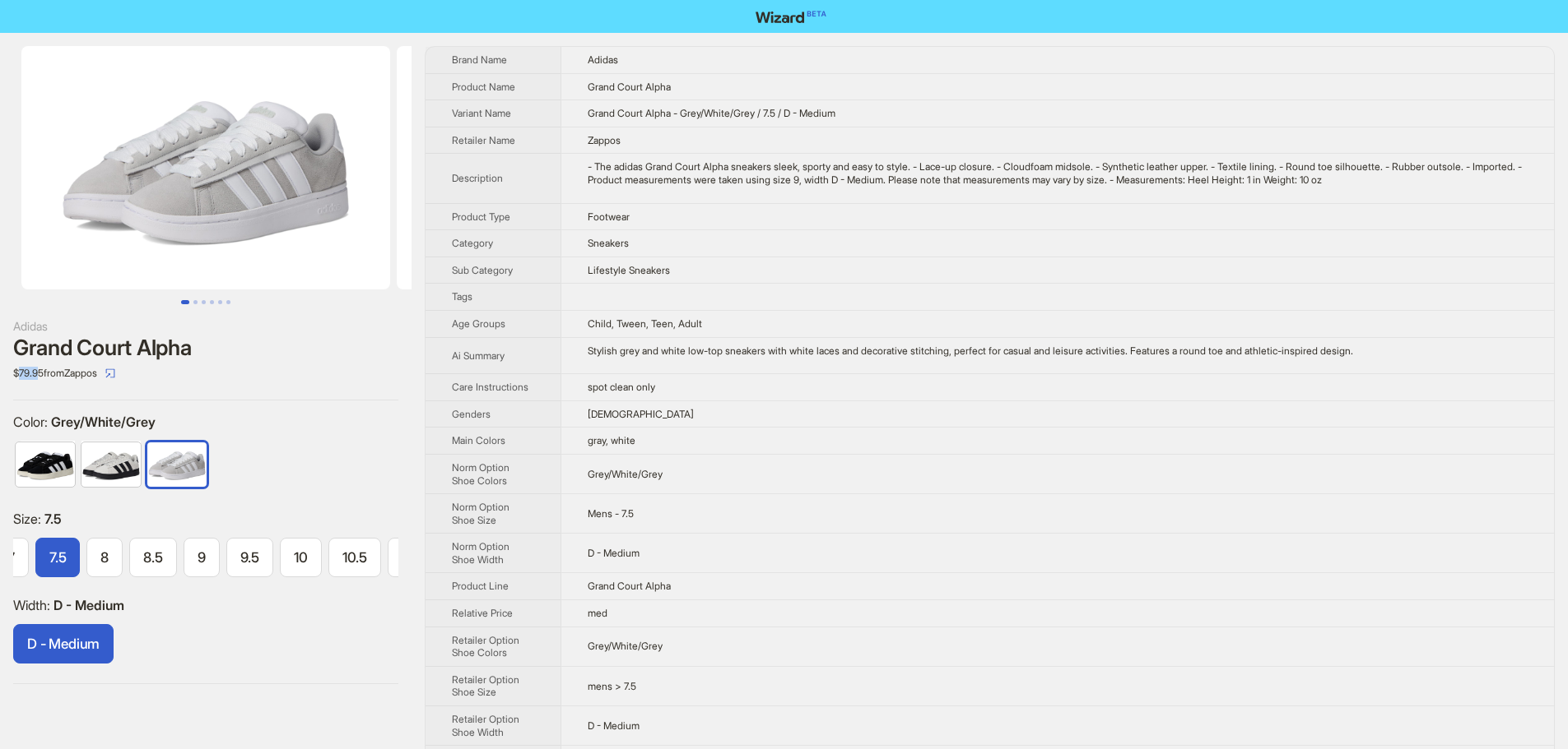
drag, startPoint x: 16, startPoint y: 374, endPoint x: 42, endPoint y: 377, distance: 26.2
click at [42, 377] on div "$79.95 from Zappos" at bounding box center [205, 373] width 385 height 26
drag, startPoint x: 585, startPoint y: 85, endPoint x: 688, endPoint y: 78, distance: 103.2
click at [688, 78] on td "Grand Court Alpha" at bounding box center [1057, 86] width 993 height 27
drag, startPoint x: 44, startPoint y: 372, endPoint x: 9, endPoint y: 376, distance: 35.2
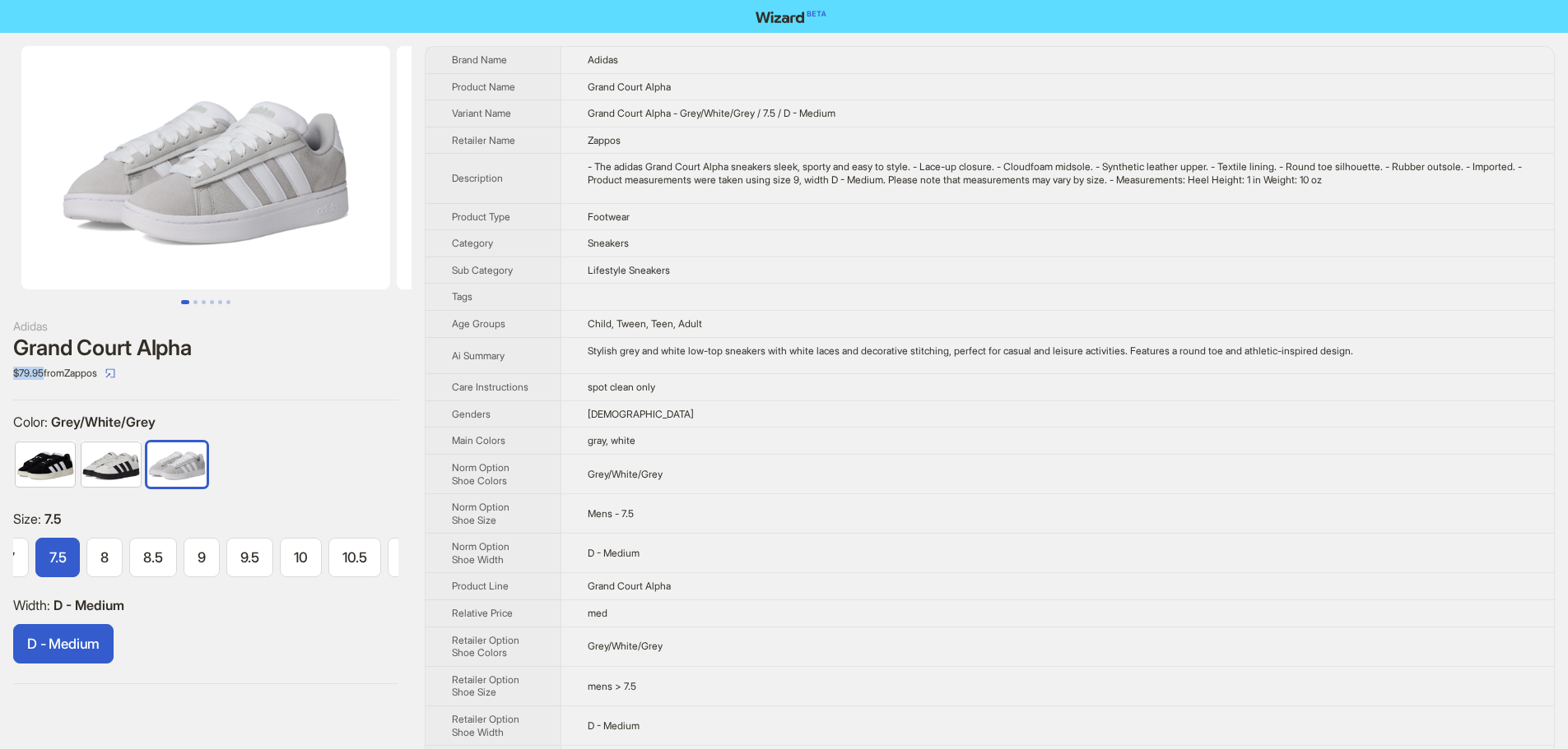
click at [9, 376] on div "Adidas Grand Court Alpha $79.95 from Zappos Color : Grey/White/Grey Size : 7.5 …" at bounding box center [205, 365] width 412 height 664
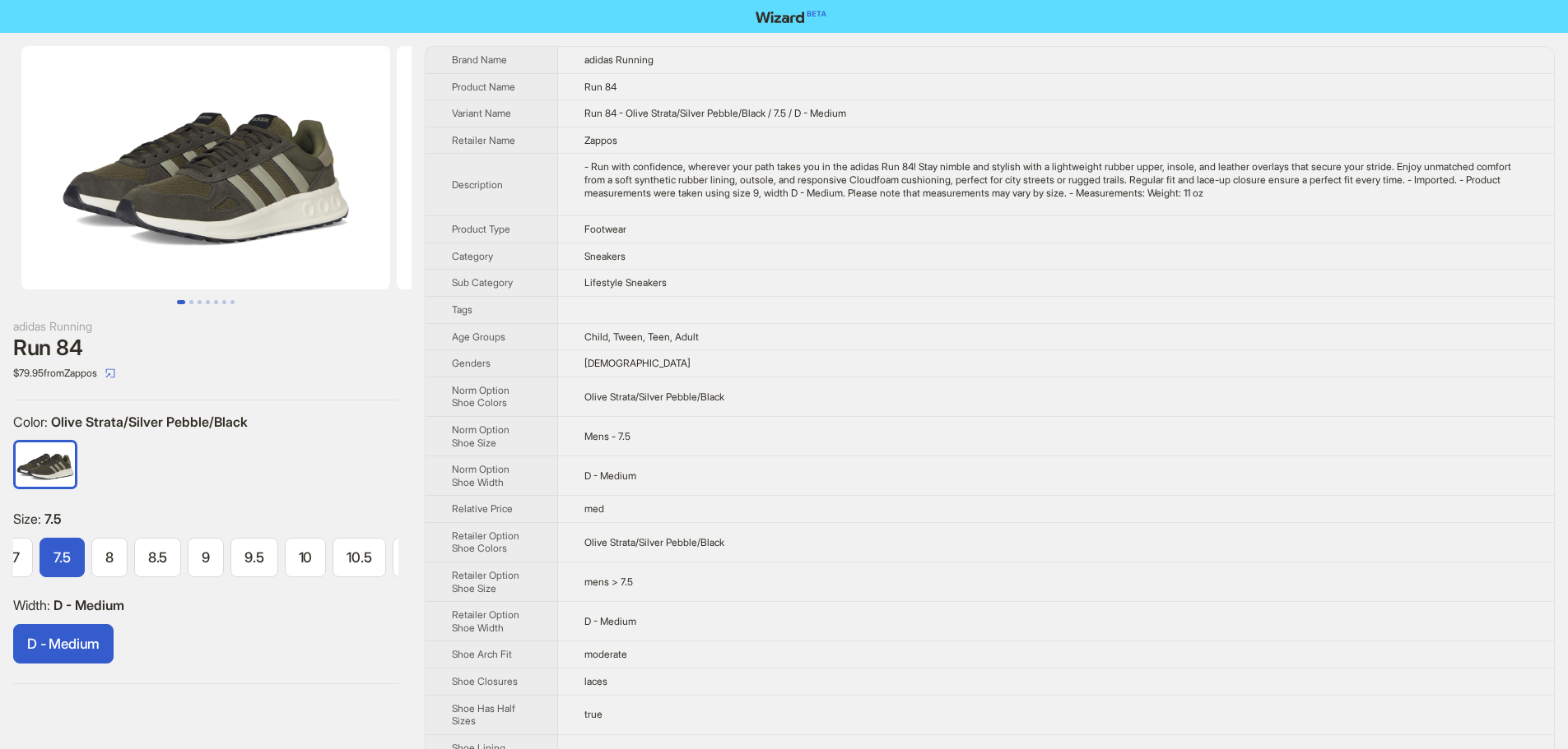
scroll to position [0, 71]
drag, startPoint x: 585, startPoint y: 86, endPoint x: 646, endPoint y: 89, distance: 61.1
click at [646, 89] on td "Run 84" at bounding box center [1055, 86] width 996 height 27
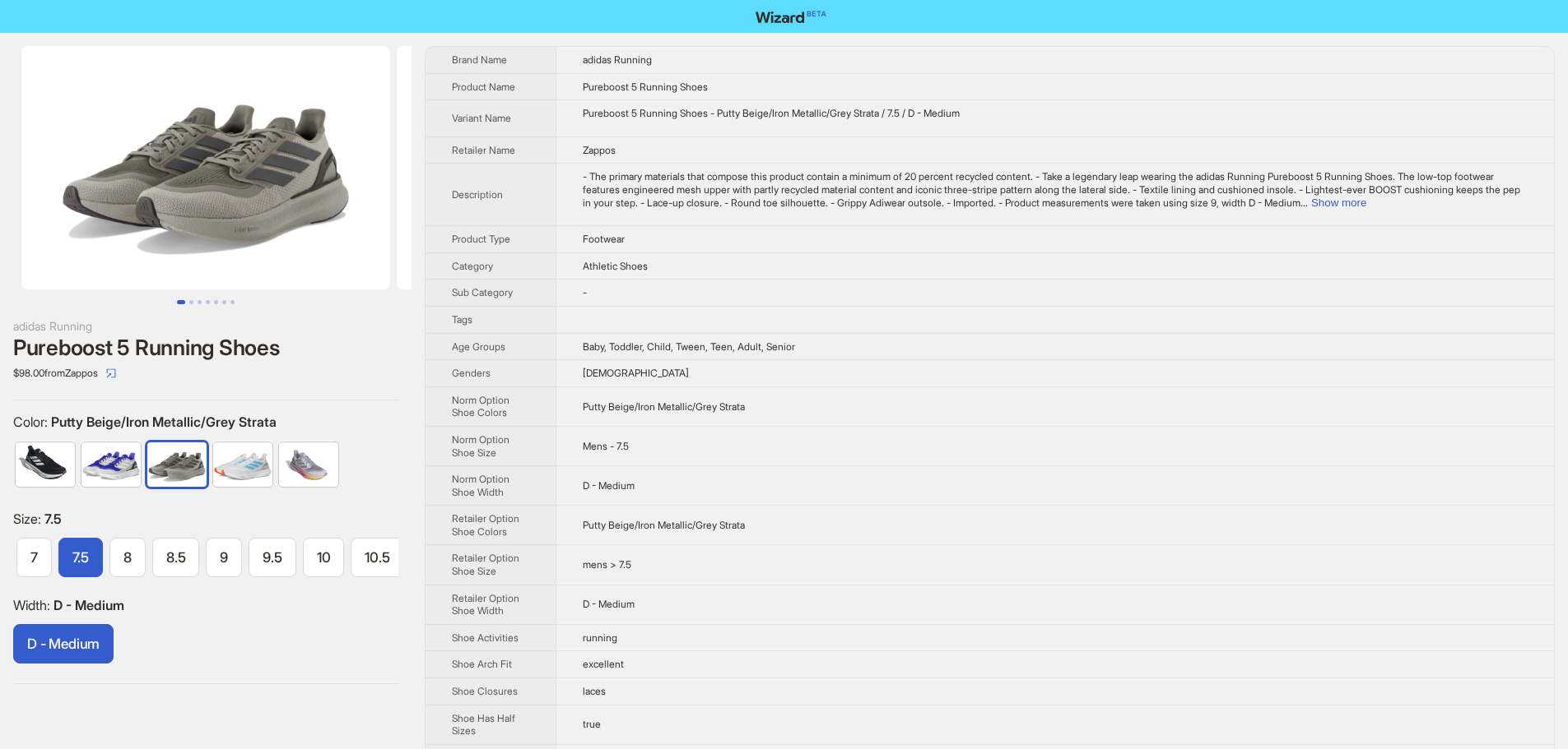
scroll to position [0, 212]
click at [888, 117] on div "Pureboost 5 Running Shoes - Putty Beige/Iron Metallic/Grey Strata / 7.5 / D - M…" at bounding box center [1055, 113] width 945 height 13
drag, startPoint x: 44, startPoint y: 378, endPoint x: 11, endPoint y: 377, distance: 33.0
click at [11, 377] on div "adidas Running Pureboost 5 Running Shoes $98.00 from Zappos Color : Putty Beige…" at bounding box center [205, 365] width 412 height 664
click at [331, 330] on div "adidas Running" at bounding box center [205, 326] width 385 height 18
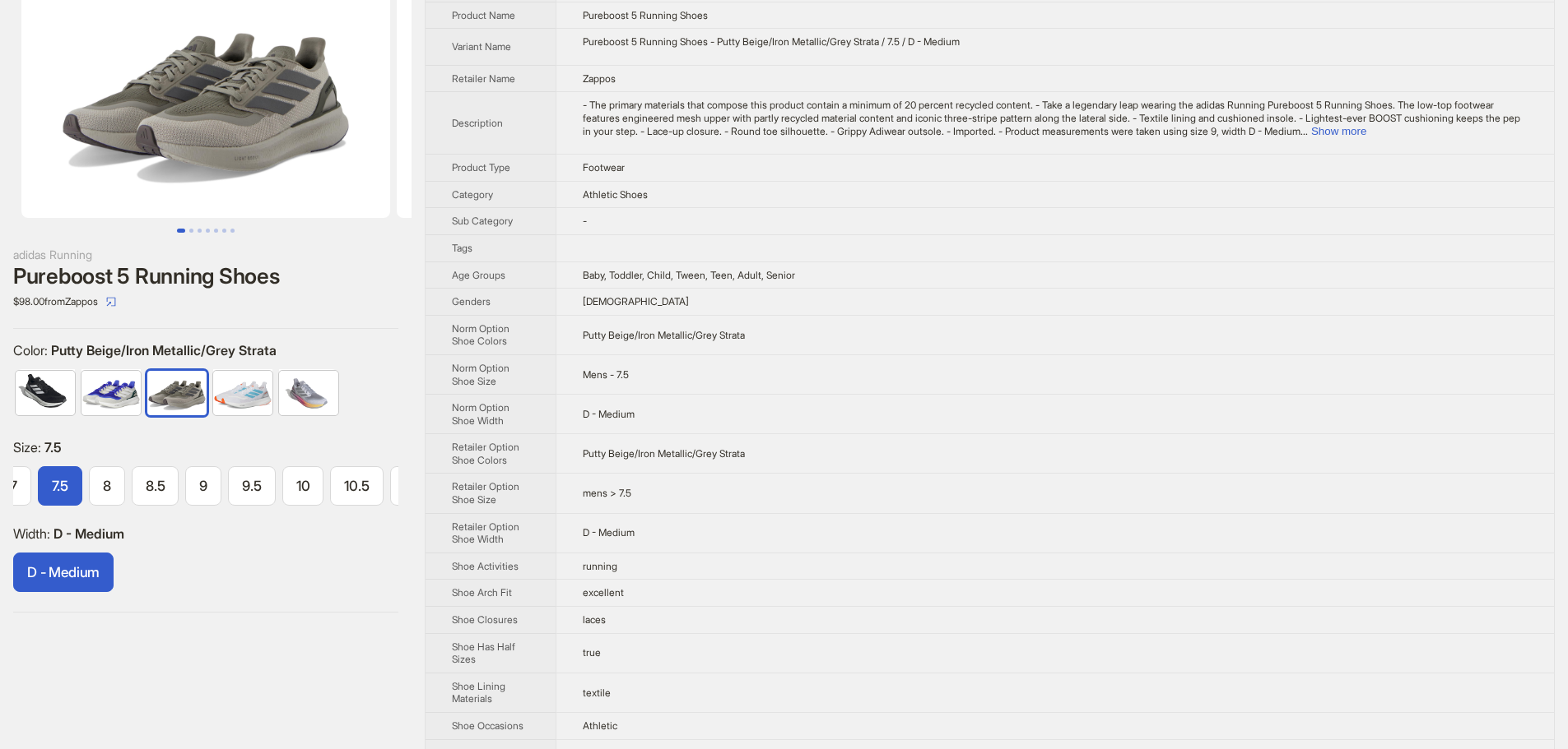
scroll to position [0, 0]
